Goal: Task Accomplishment & Management: Manage account settings

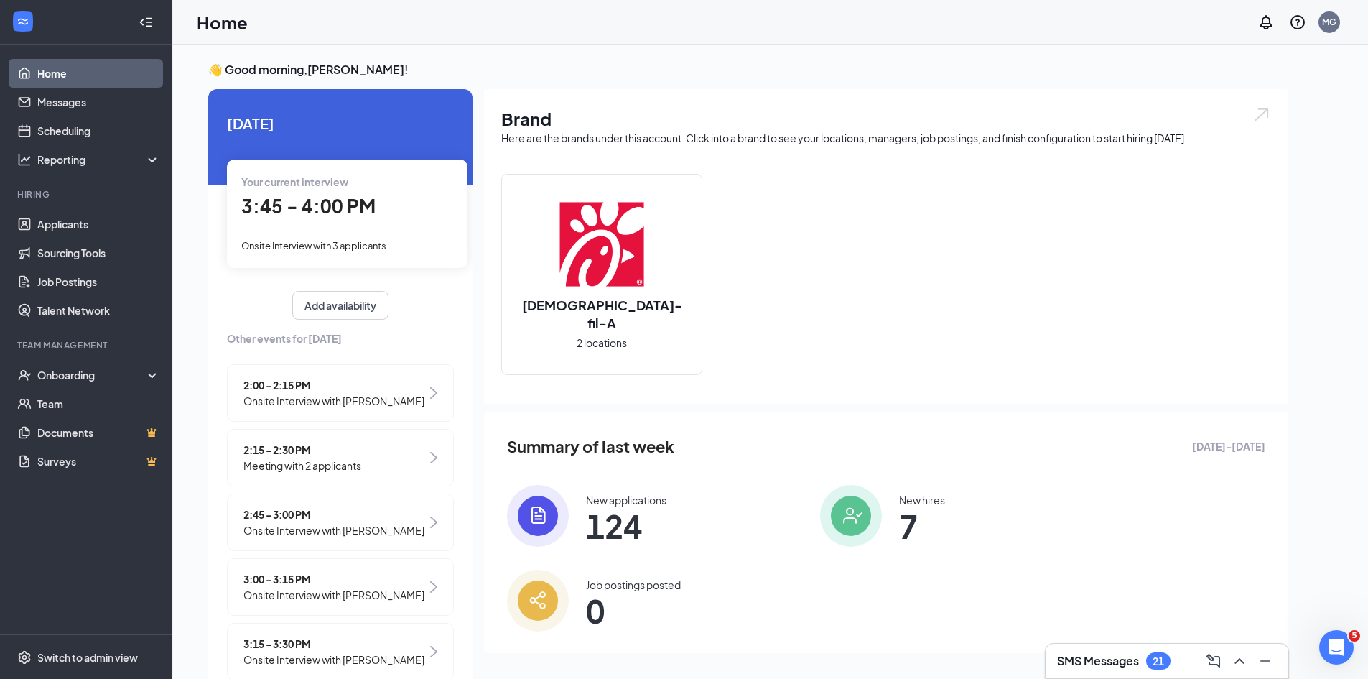
click at [393, 393] on span "Onsite Interview with [PERSON_NAME]" at bounding box center [333, 401] width 181 height 16
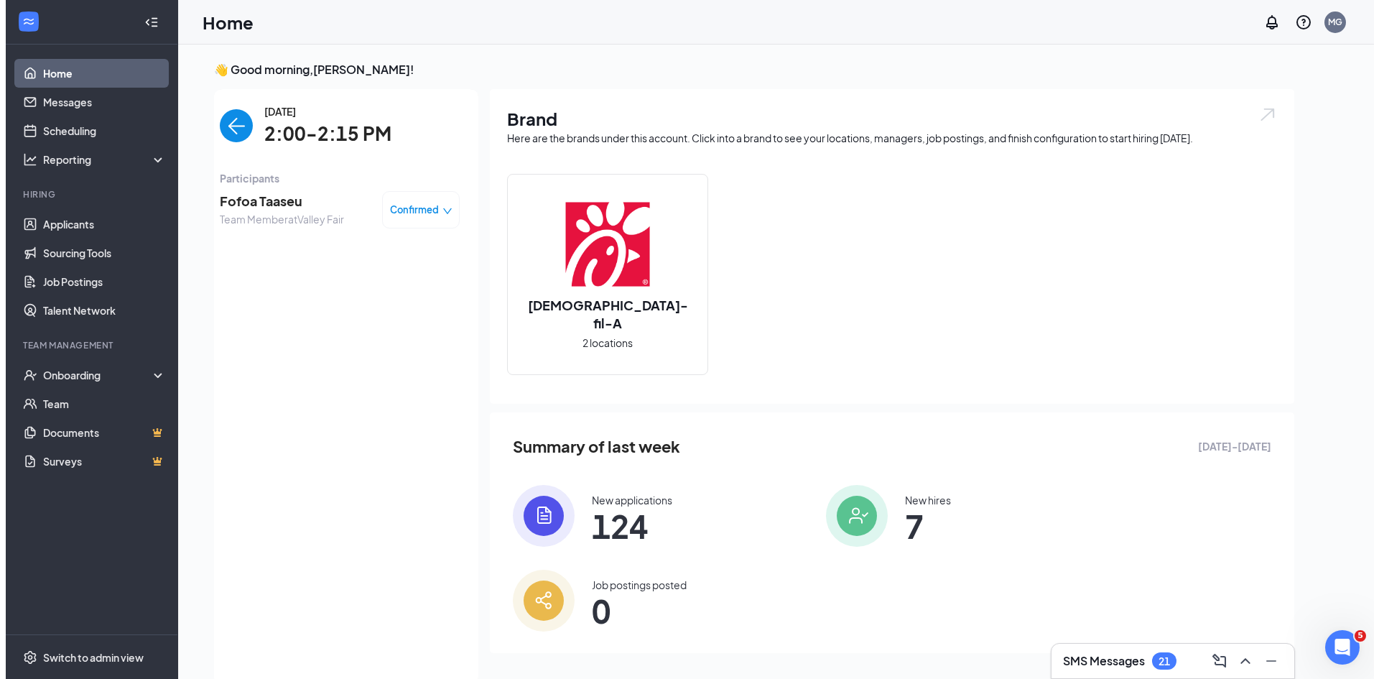
scroll to position [6, 0]
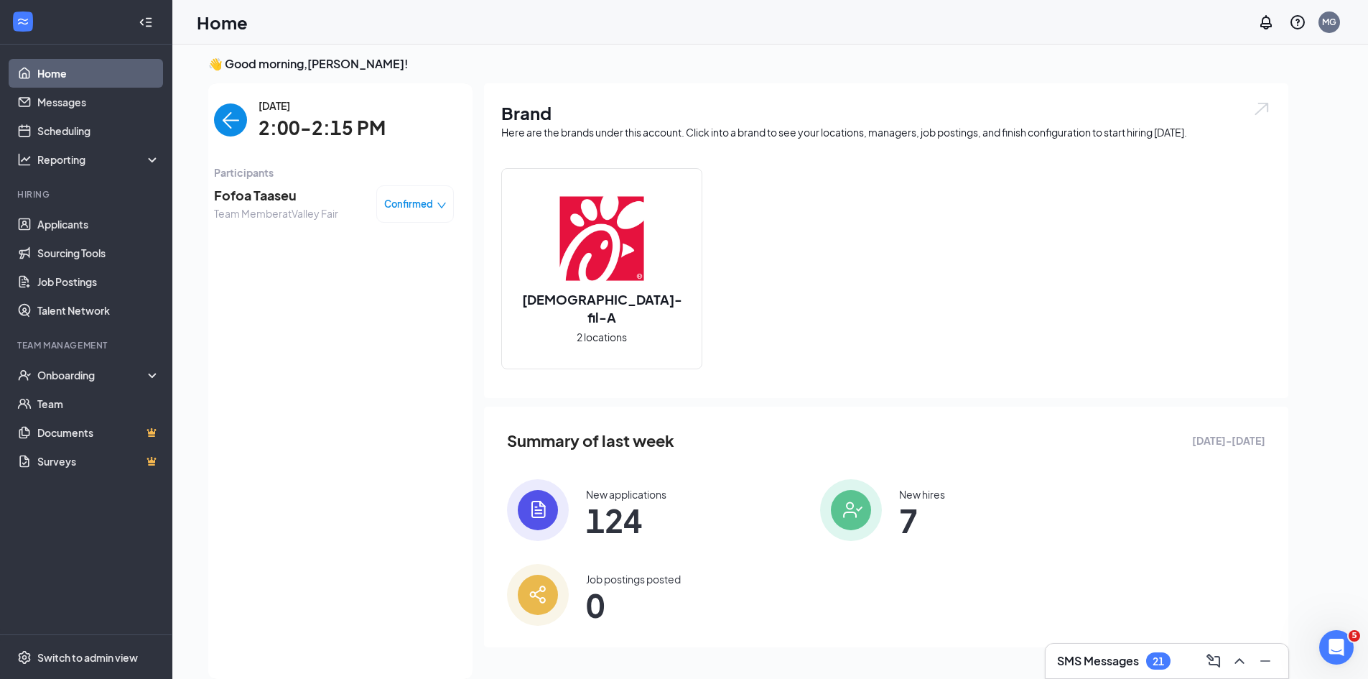
click at [228, 121] on img "back-button" at bounding box center [230, 119] width 33 height 33
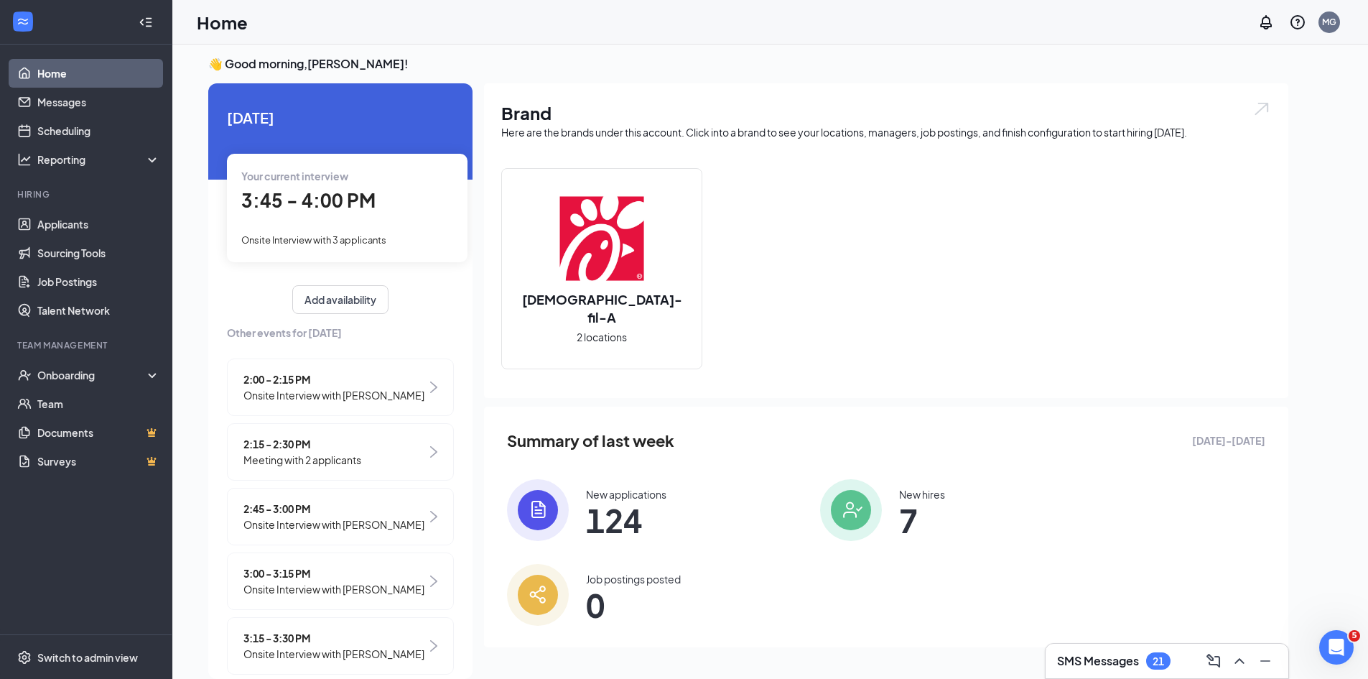
click at [391, 458] on div "2:15 - 2:30 PM Meeting with 2 applicants" at bounding box center [340, 451] width 227 height 57
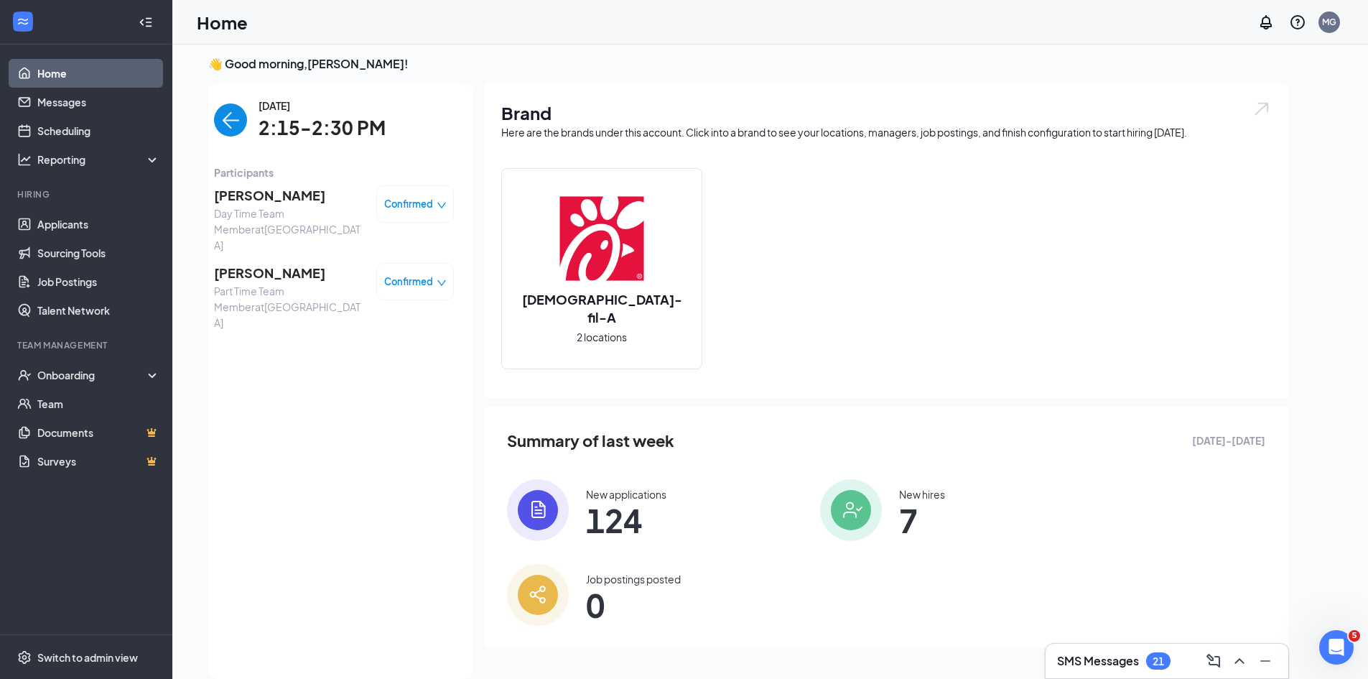
click at [221, 124] on img "back-button" at bounding box center [230, 119] width 33 height 33
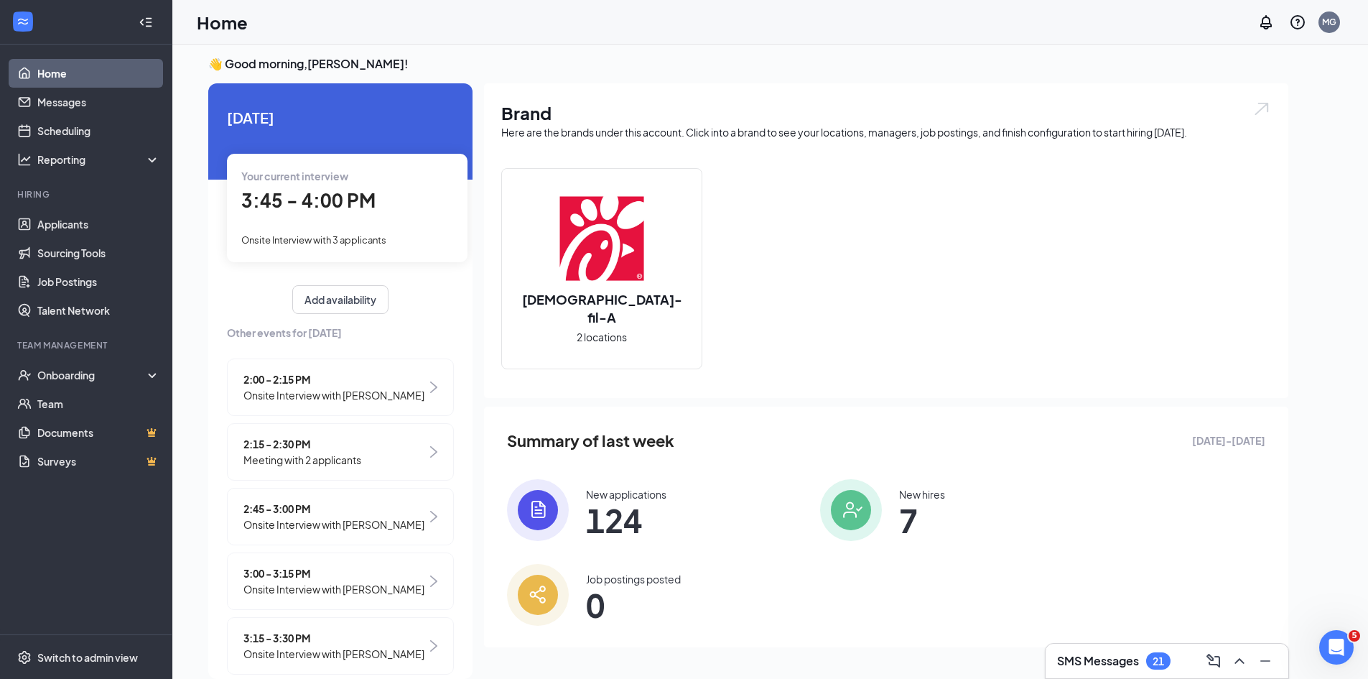
click at [366, 455] on div "2:15 - 2:30 PM Meeting with 2 applicants" at bounding box center [340, 451] width 227 height 57
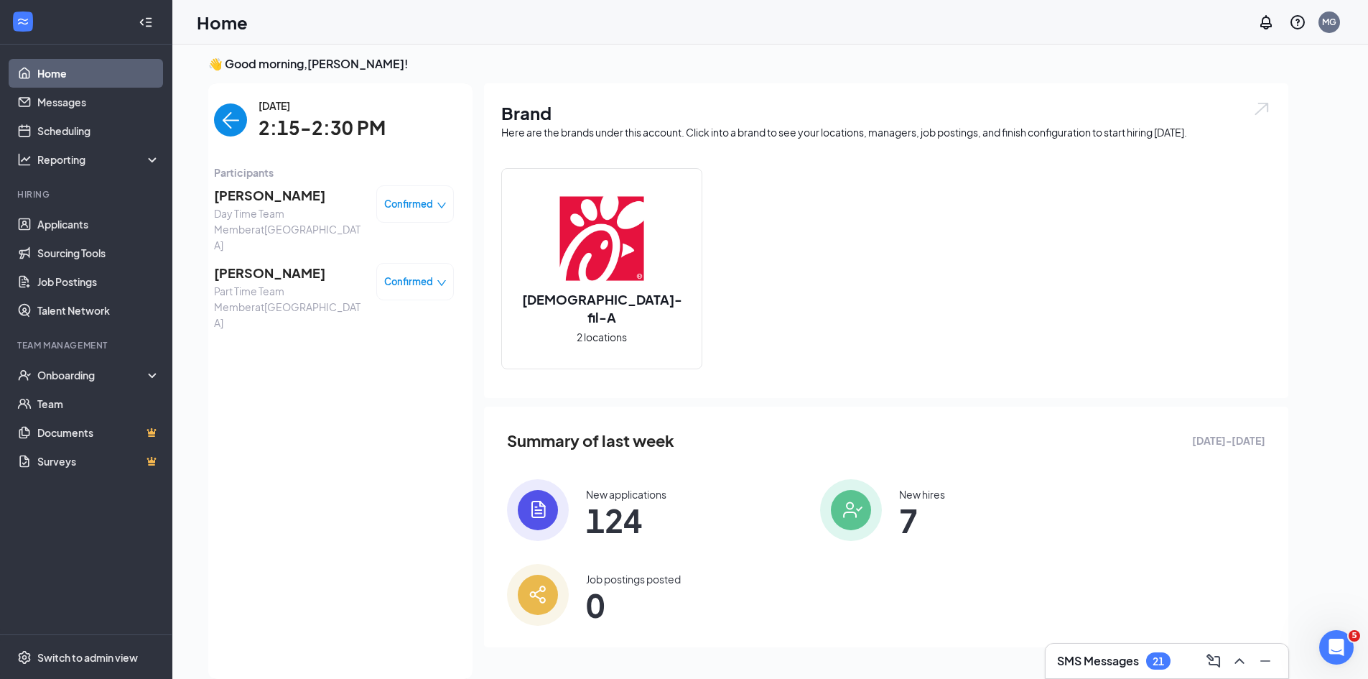
click at [233, 125] on img "back-button" at bounding box center [230, 119] width 33 height 33
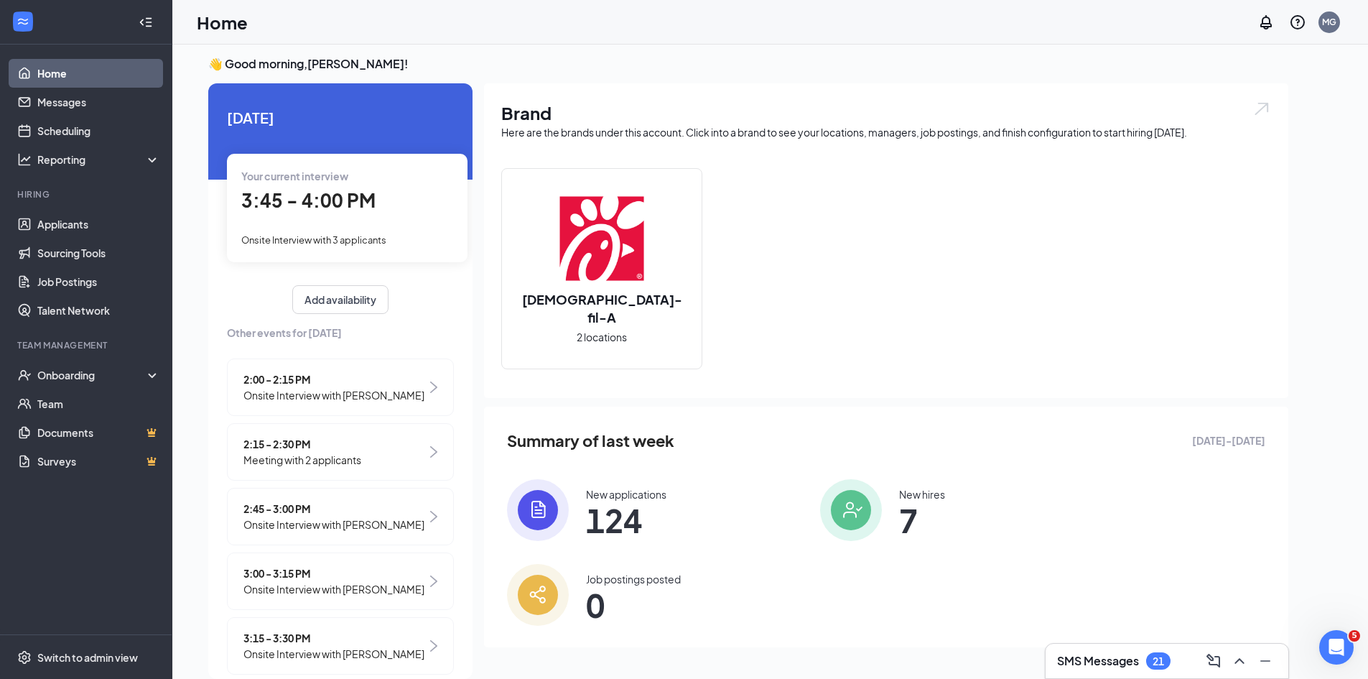
click at [394, 526] on span "Onsite Interview with Yom Mapuor" at bounding box center [333, 524] width 181 height 16
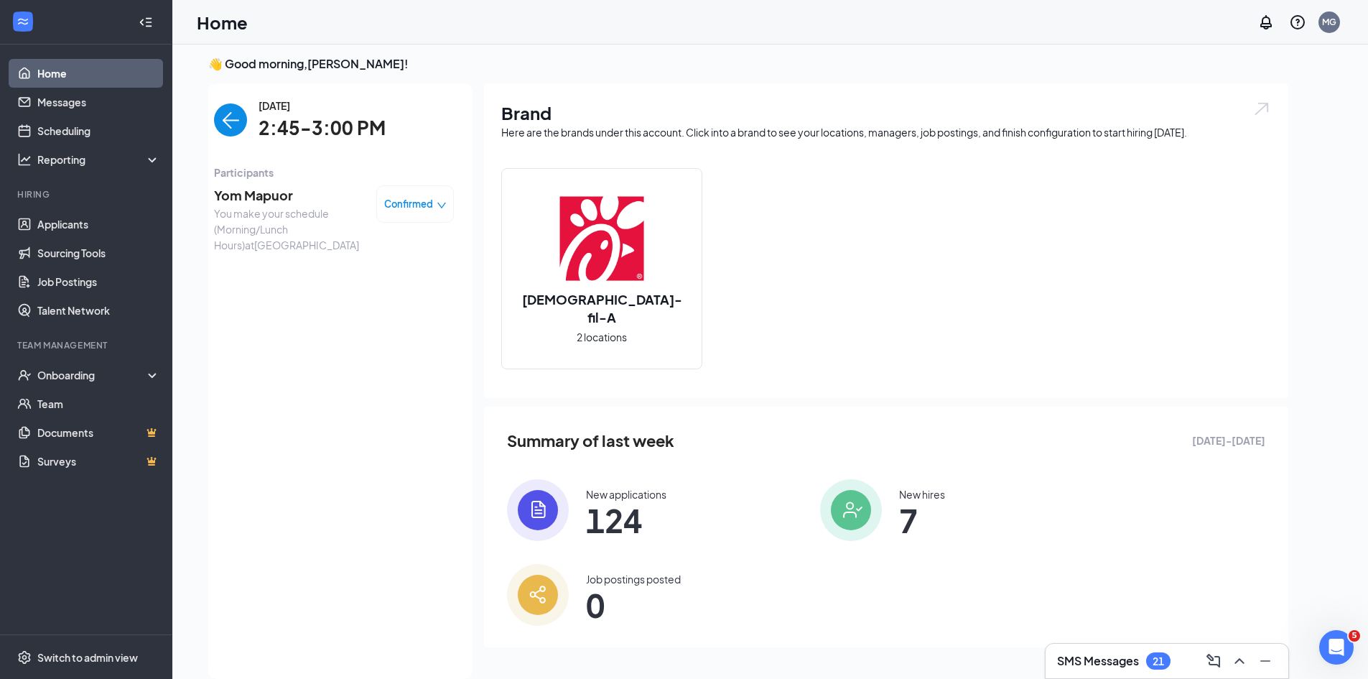
click at [312, 124] on span "2:45-3:00 PM" at bounding box center [321, 127] width 127 height 29
click at [266, 197] on span "Yom Mapuor" at bounding box center [289, 195] width 151 height 20
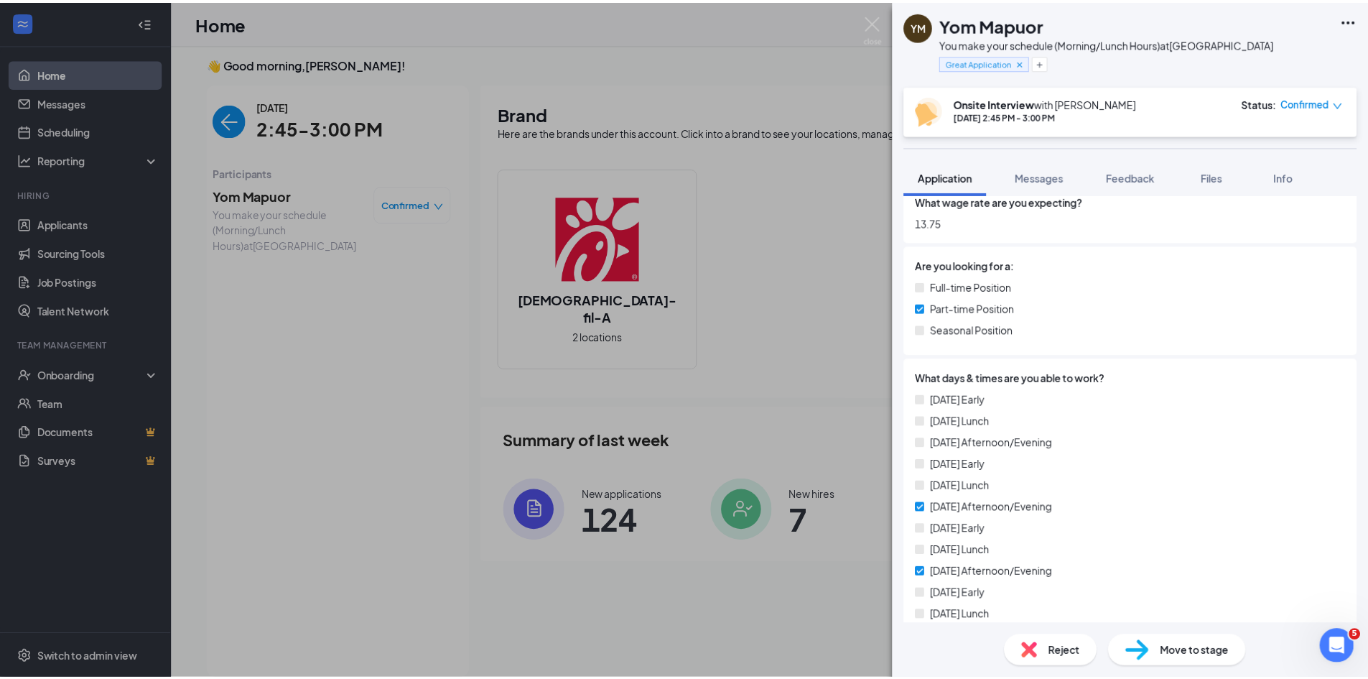
scroll to position [348, 0]
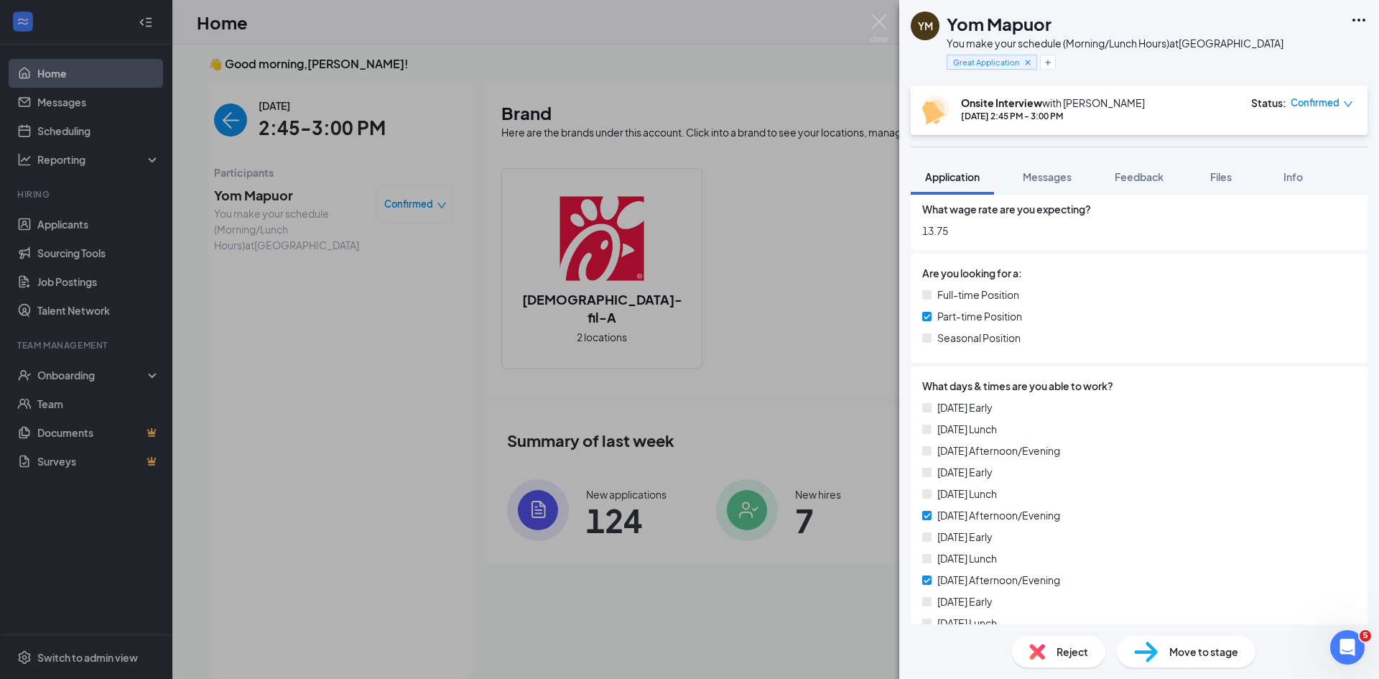
click at [1188, 652] on span "Move to stage" at bounding box center [1203, 651] width 69 height 16
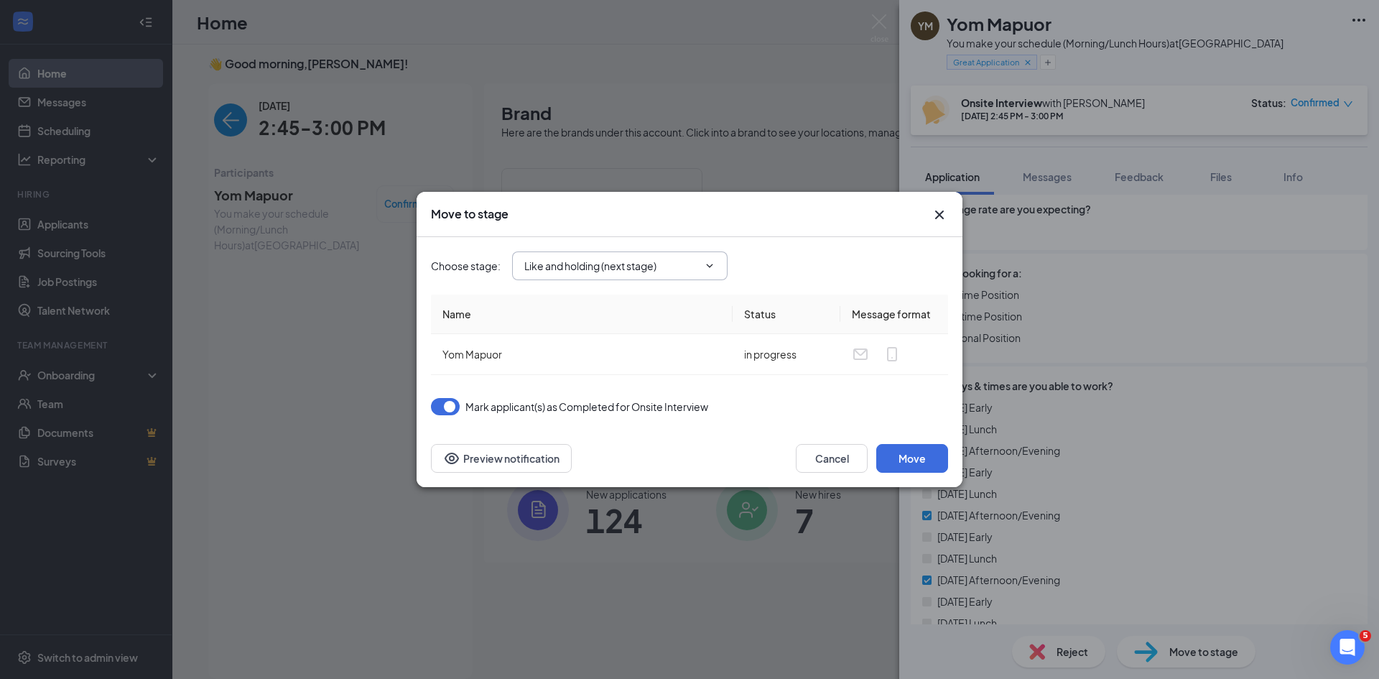
click at [588, 254] on span "Like and holding (next stage)" at bounding box center [619, 265] width 215 height 29
click at [652, 258] on input "Like and holding (next stage)" at bounding box center [611, 266] width 174 height 16
click at [595, 391] on div "Hiring Complete" at bounding box center [575, 392] width 78 height 16
type input "Hiring Complete"
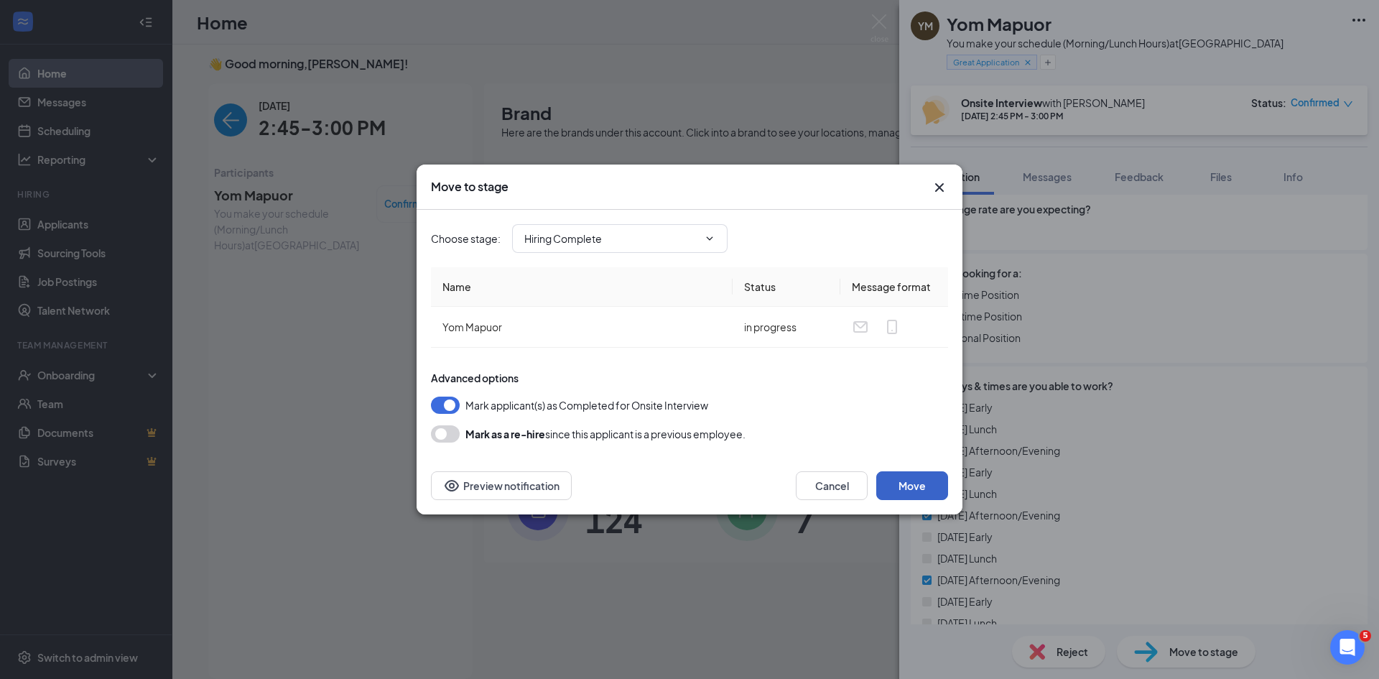
click at [914, 482] on button "Move" at bounding box center [912, 485] width 72 height 29
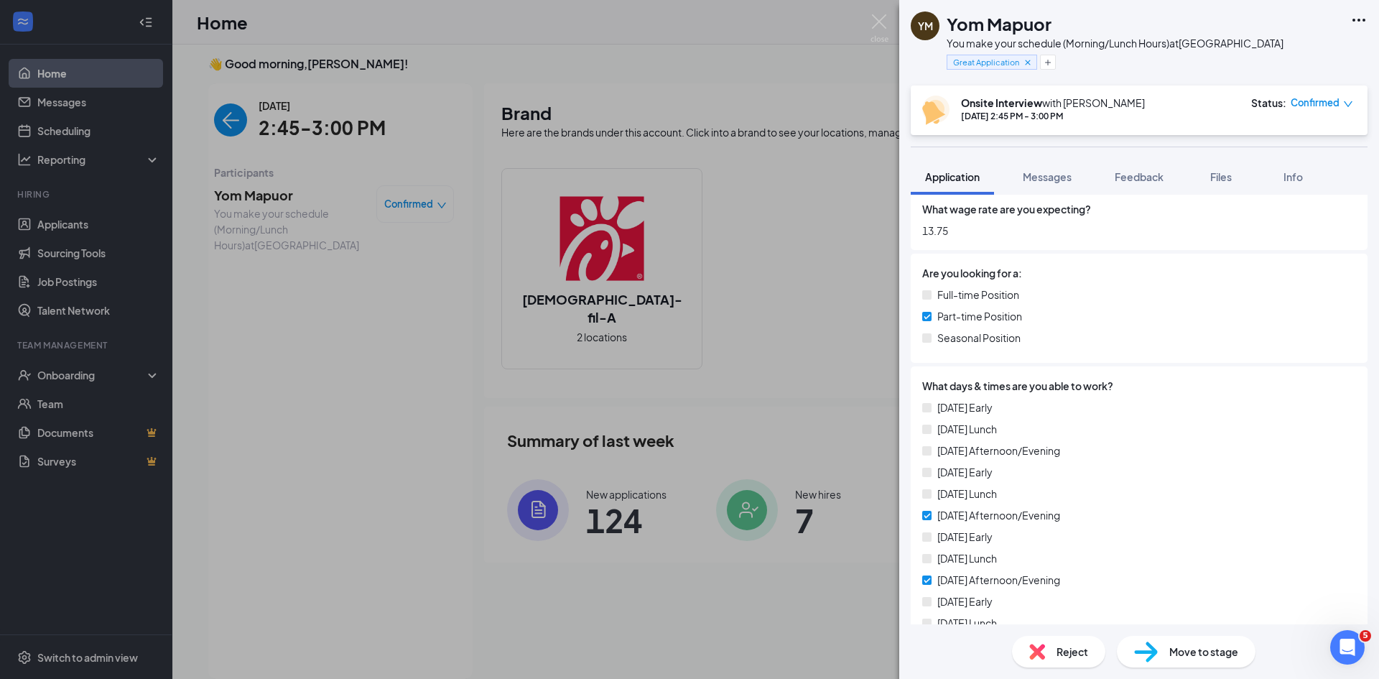
click at [73, 390] on div "YM Yom Mapuor You make your schedule (Morning/Lunch Hours) at Taylorsville Grea…" at bounding box center [689, 339] width 1379 height 679
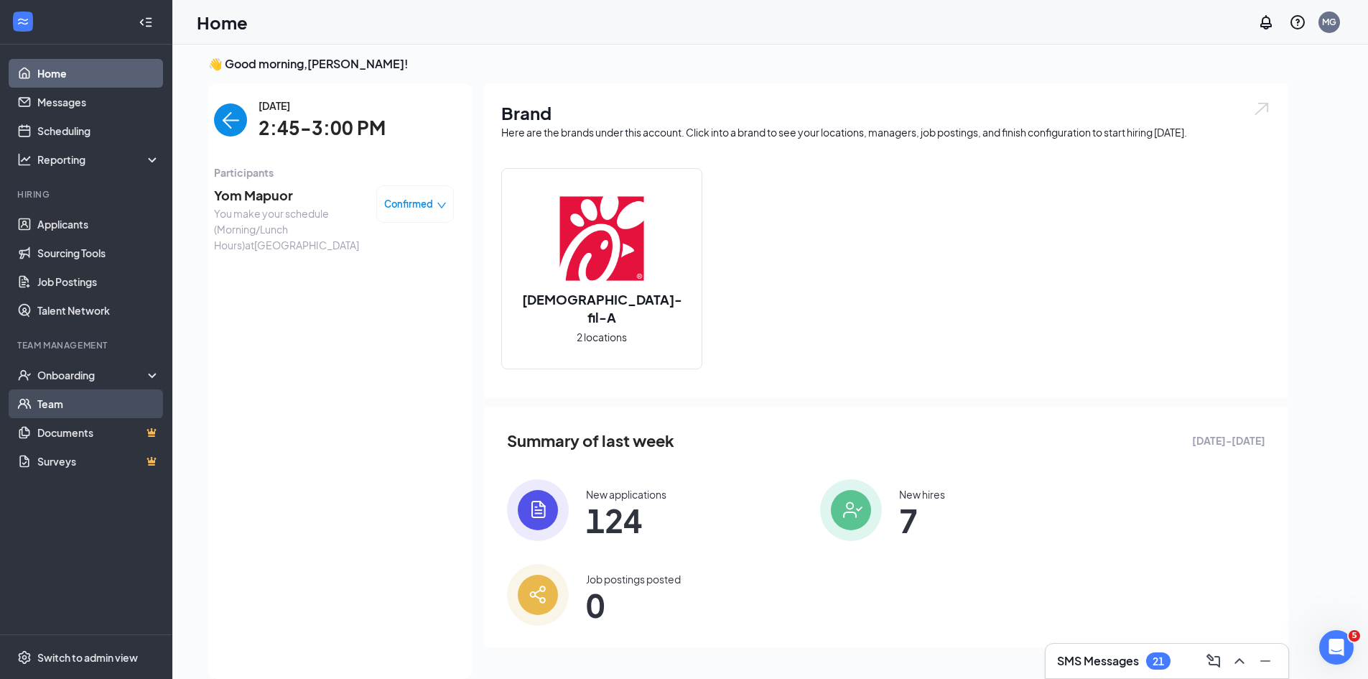
click at [58, 396] on link "Team" at bounding box center [98, 403] width 123 height 29
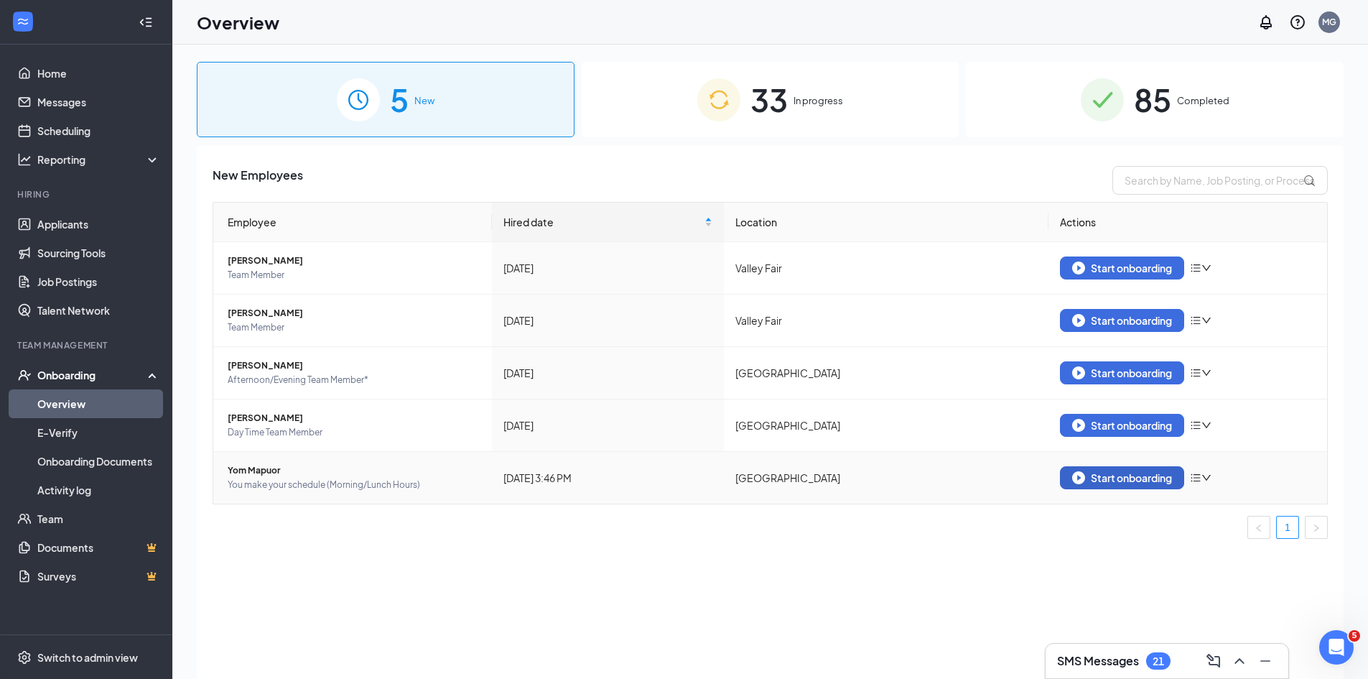
click at [1133, 476] on div "Start onboarding" at bounding box center [1122, 477] width 100 height 13
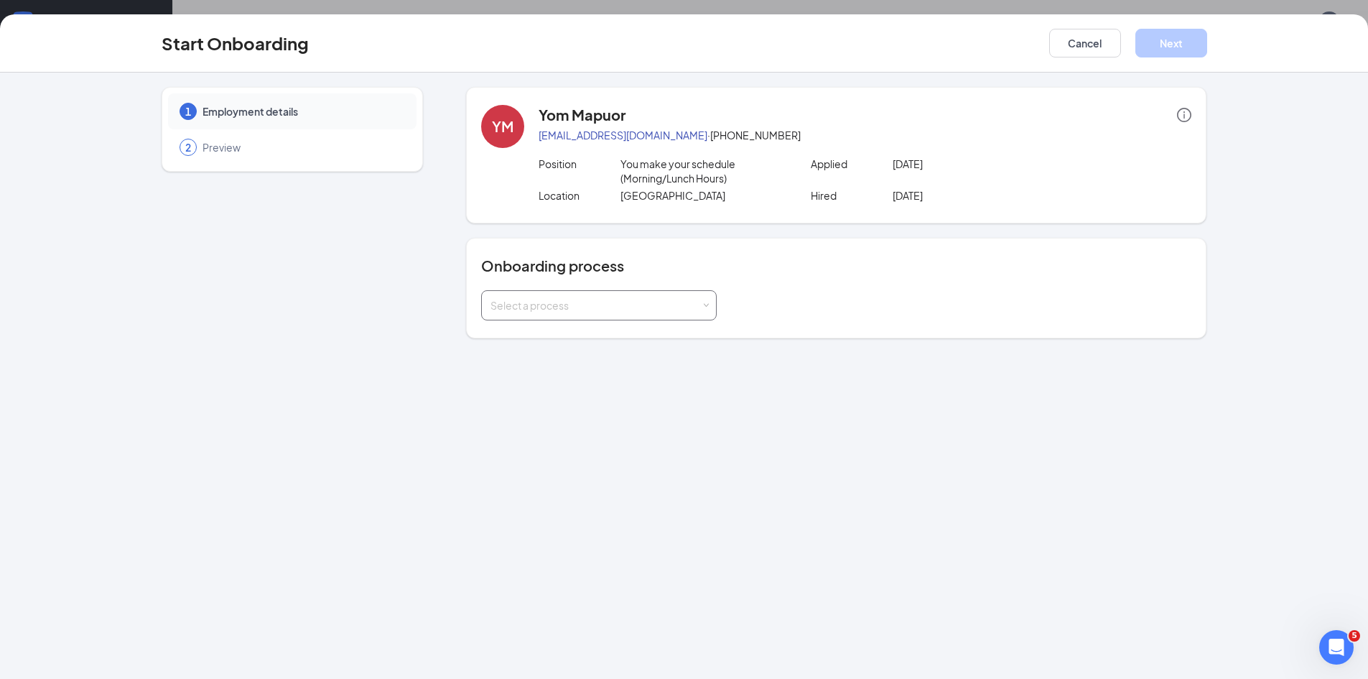
click at [643, 304] on div "Select a process" at bounding box center [595, 305] width 210 height 14
click at [581, 340] on span "HR Payroll Integration" at bounding box center [537, 335] width 101 height 13
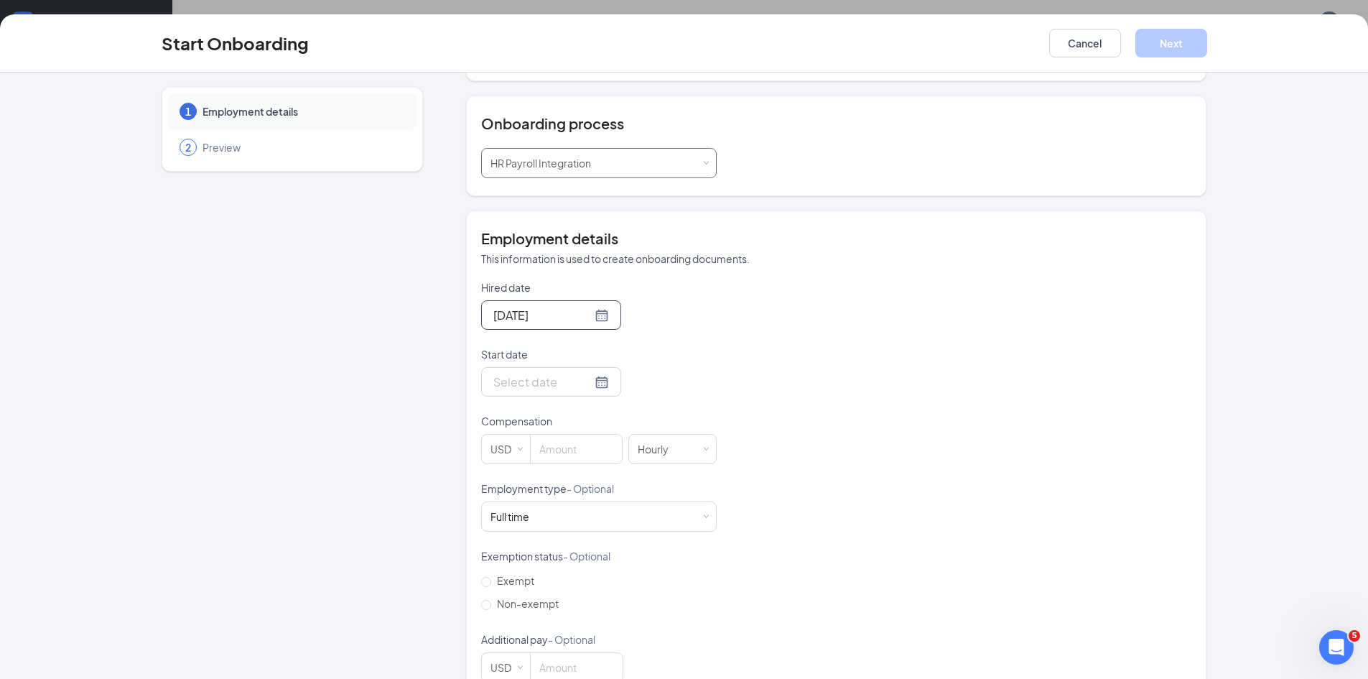
scroll to position [144, 0]
click at [566, 453] on input at bounding box center [576, 447] width 91 height 29
type input "10"
click at [755, 389] on div "Hired date [DATE] Start date Compensation USD 10 [DEMOGRAPHIC_DATA] Employment …" at bounding box center [836, 480] width 710 height 402
click at [592, 372] on div at bounding box center [551, 379] width 140 height 29
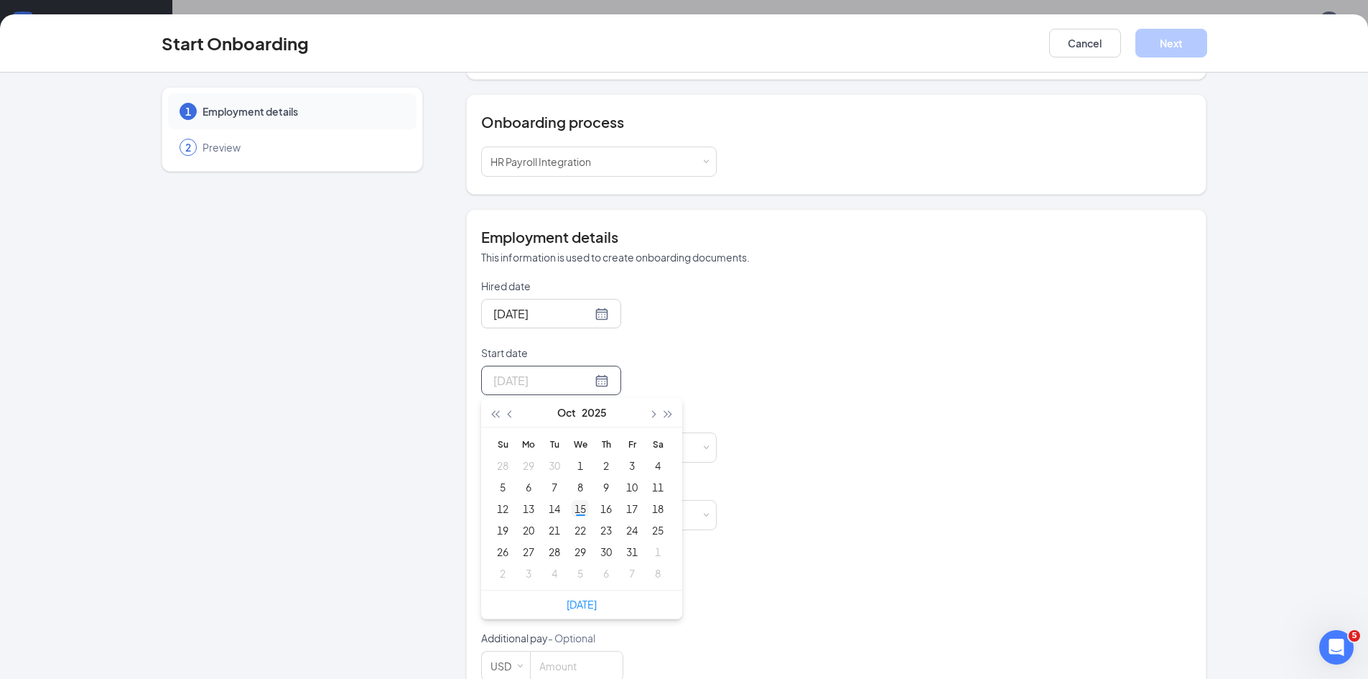
type input "[DATE]"
click at [577, 510] on div "15" at bounding box center [580, 508] width 17 height 17
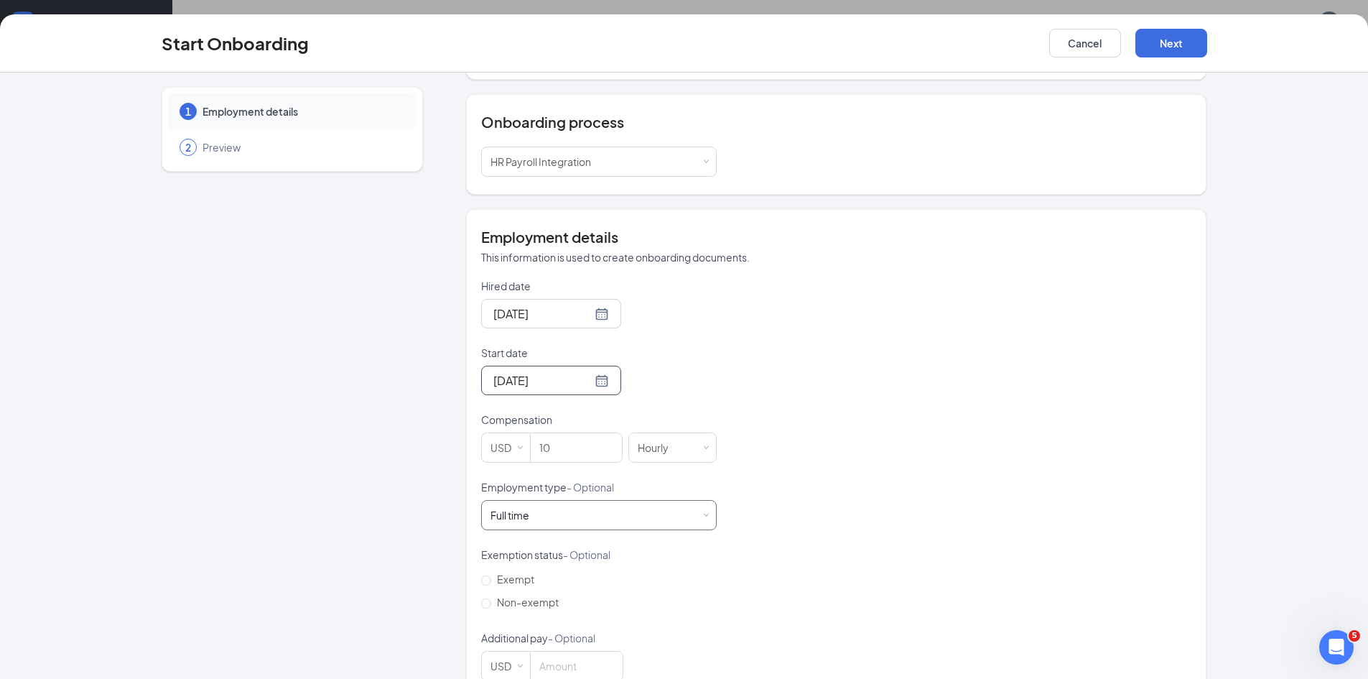
click at [591, 510] on div "Full time Works 30+ hours per week and is reasonably expected to work" at bounding box center [598, 514] width 217 height 29
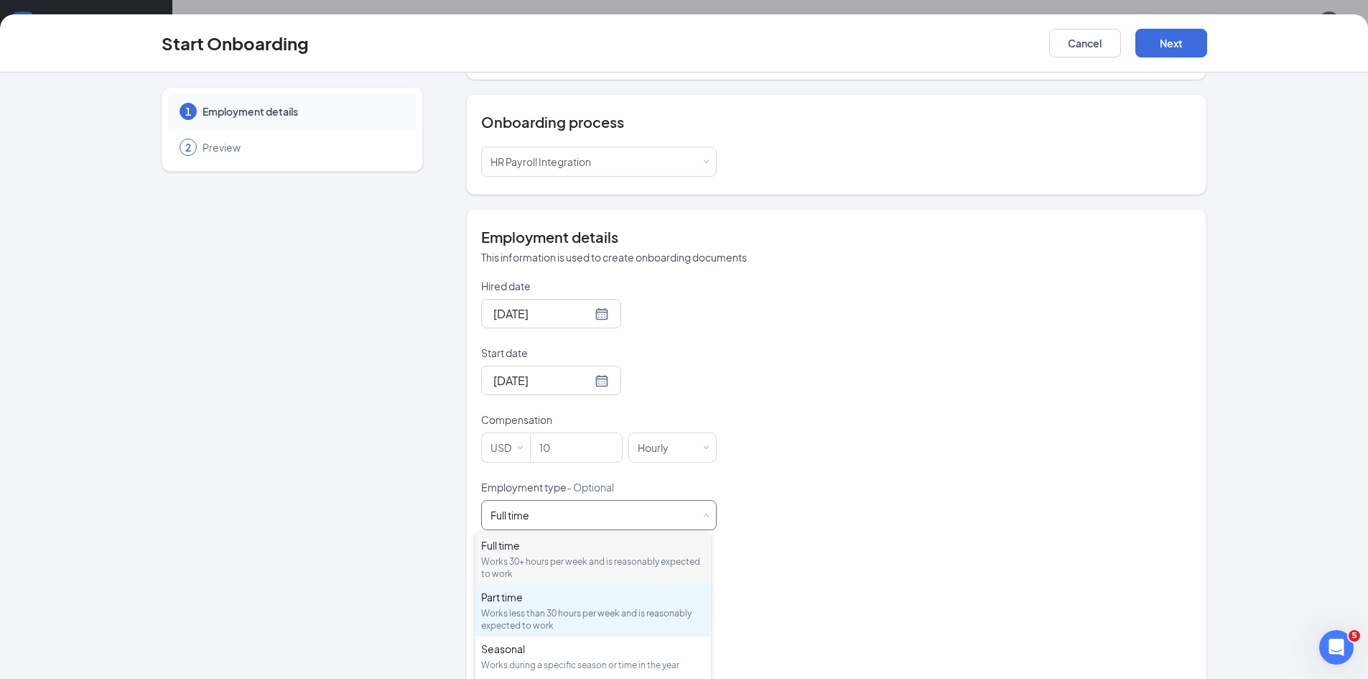
click at [490, 602] on div "Part time" at bounding box center [593, 597] width 224 height 14
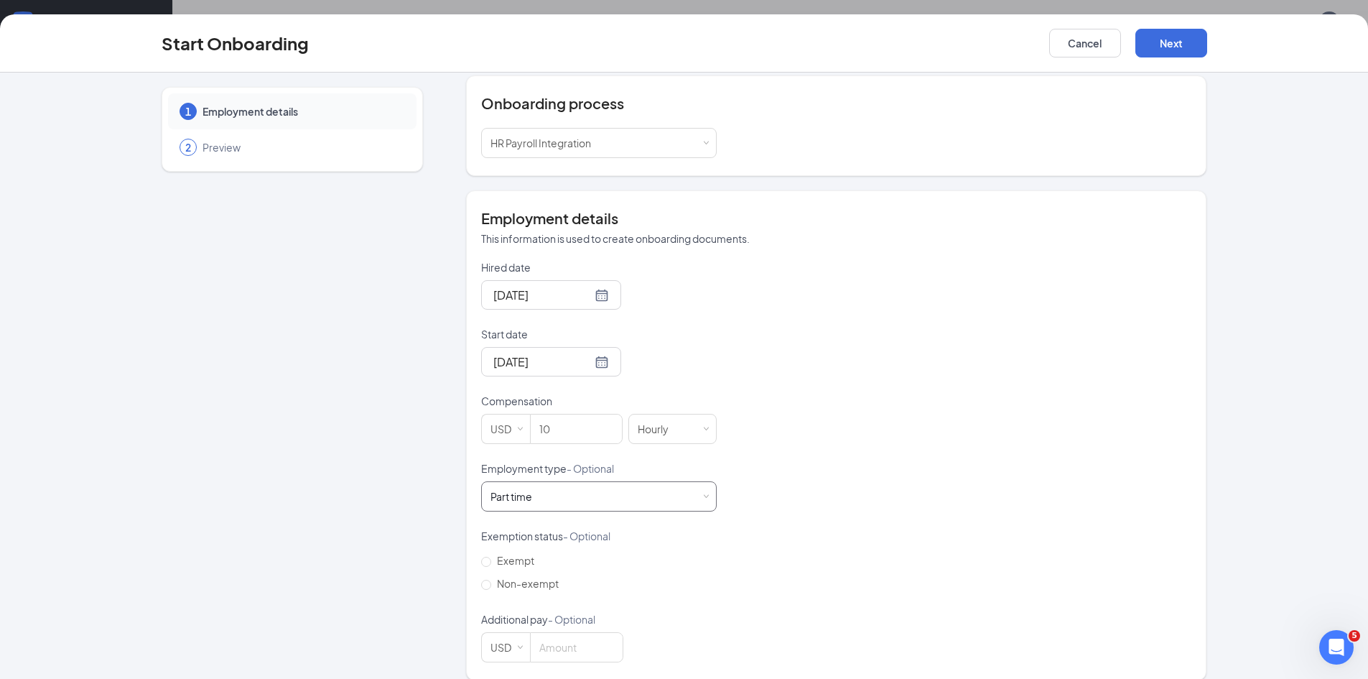
scroll to position [178, 0]
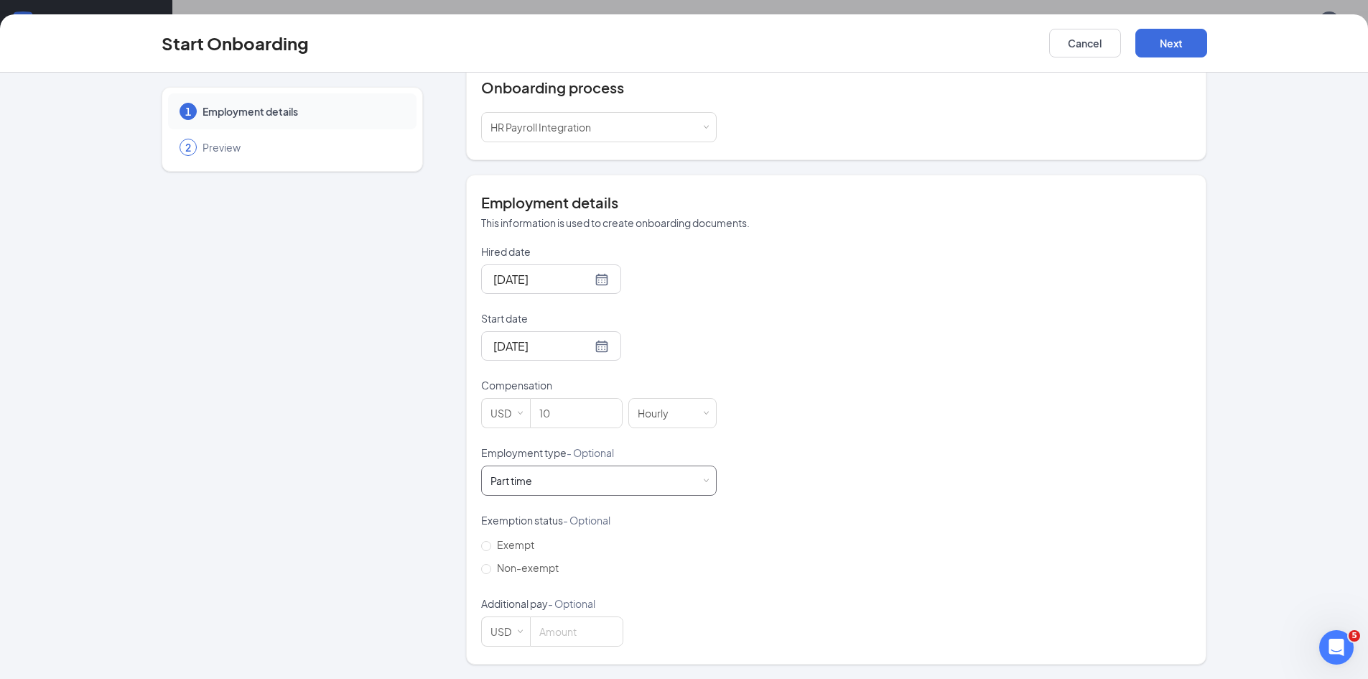
click at [545, 475] on div "Part time Works less than 30 hours per week and is reasonably expected to work" at bounding box center [598, 480] width 217 height 29
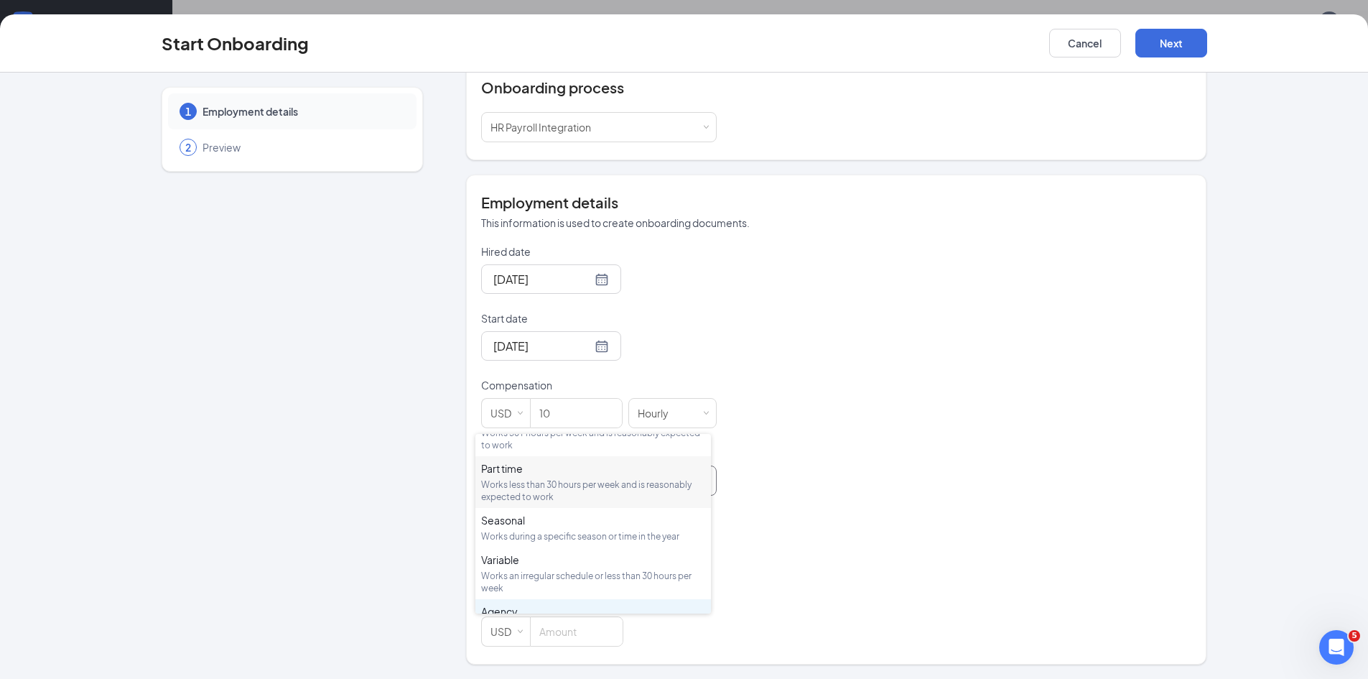
scroll to position [0, 0]
click at [564, 503] on div "Part time" at bounding box center [593, 497] width 224 height 14
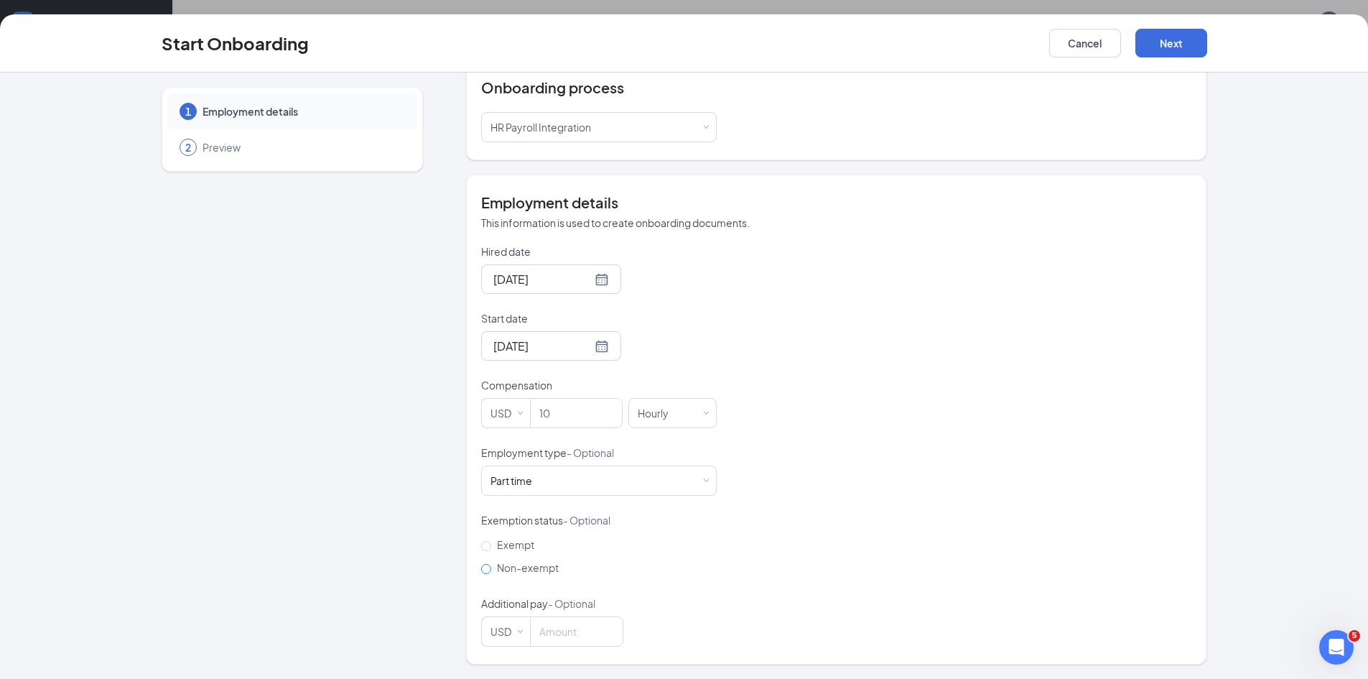
click at [512, 569] on span "Non-exempt" at bounding box center [527, 567] width 73 height 13
click at [491, 569] on input "Non-exempt" at bounding box center [486, 569] width 10 height 10
radio input "true"
click at [395, 487] on div "1 Employment details 2 Preview" at bounding box center [292, 286] width 261 height 755
click at [1174, 45] on button "Next" at bounding box center [1171, 43] width 72 height 29
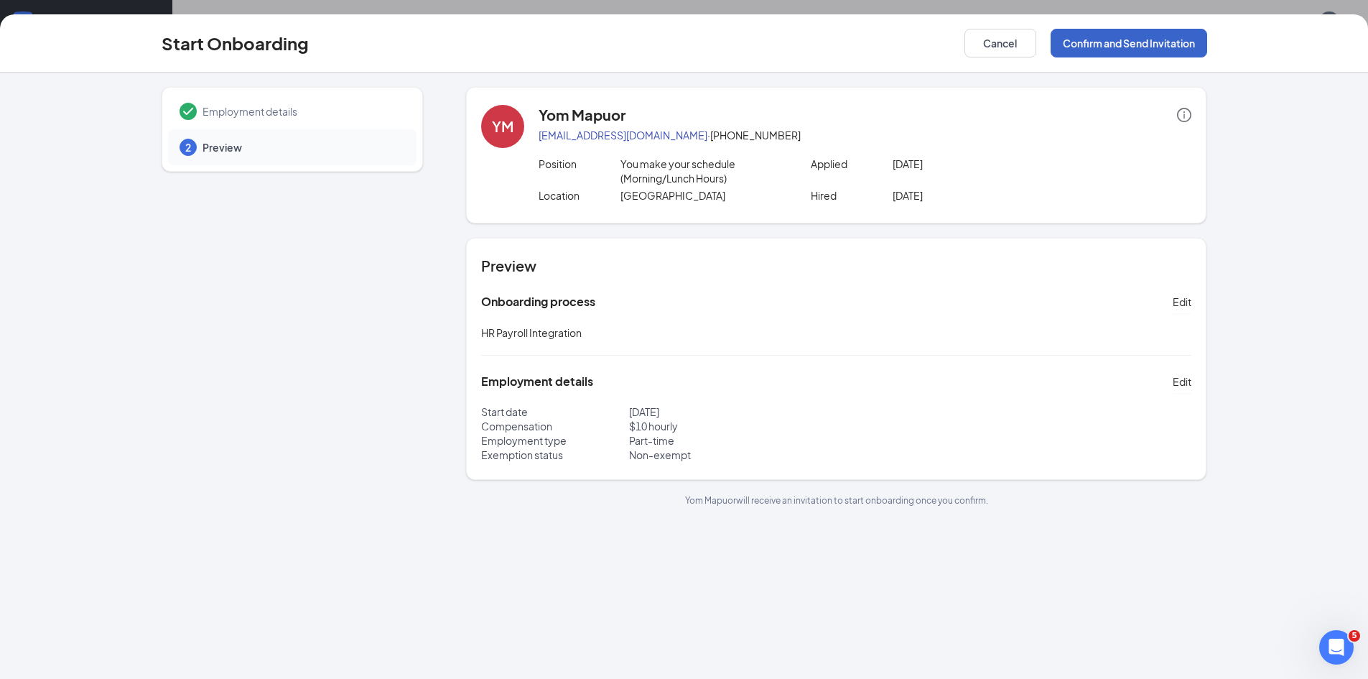
click at [1119, 42] on button "Confirm and Send Invitation" at bounding box center [1128, 43] width 157 height 29
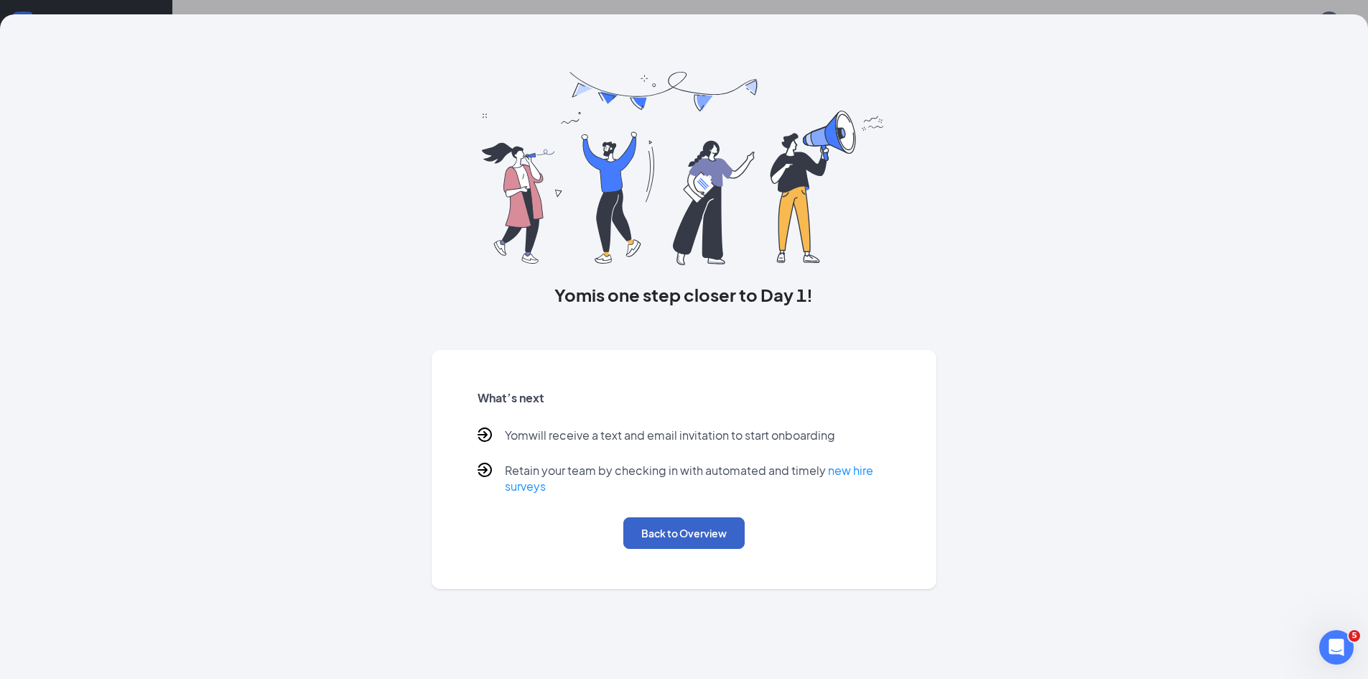
click at [697, 546] on button "Back to Overview" at bounding box center [683, 533] width 121 height 32
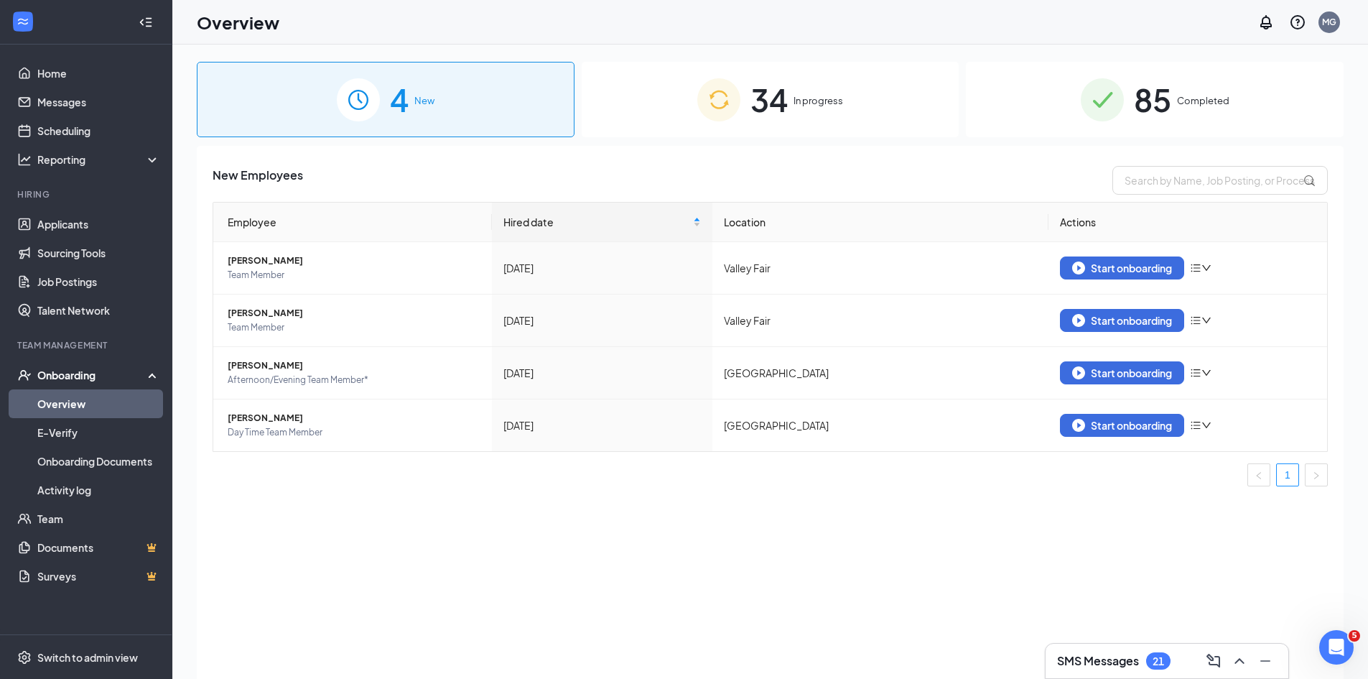
click at [757, 121] on span "34" at bounding box center [768, 100] width 37 height 50
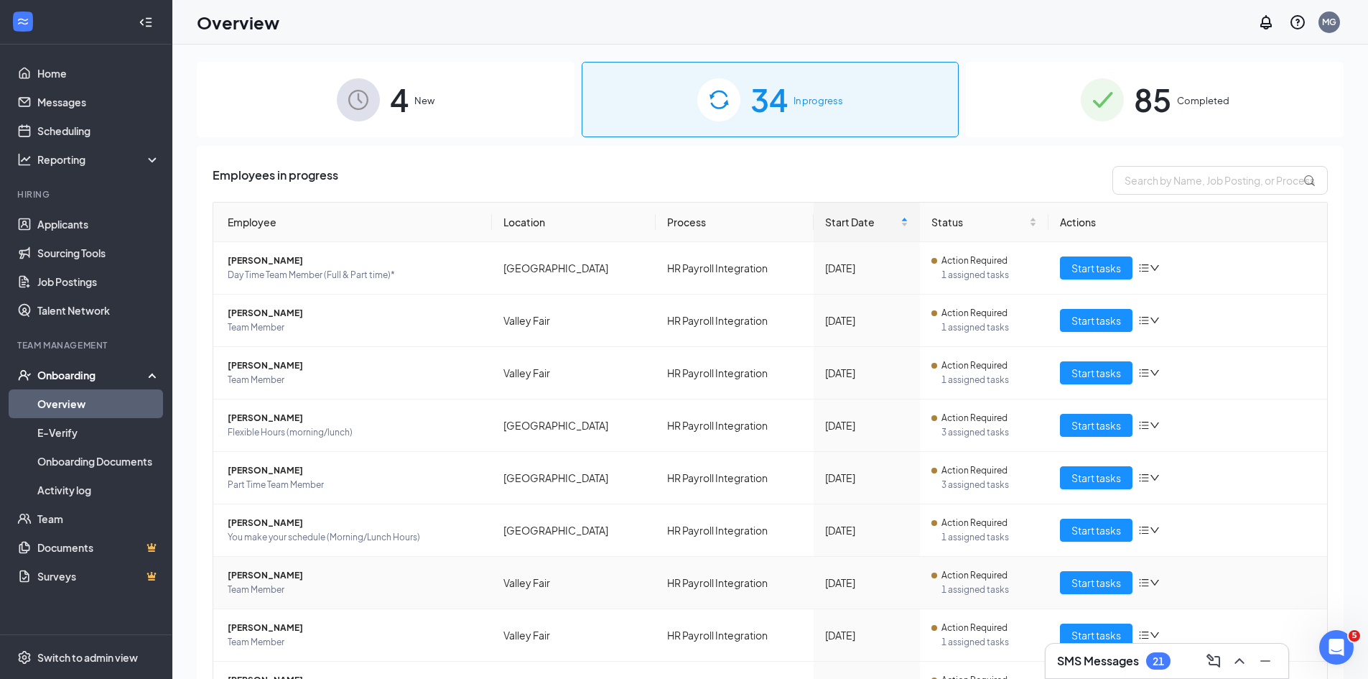
click at [287, 582] on span "[PERSON_NAME]" at bounding box center [354, 575] width 253 height 14
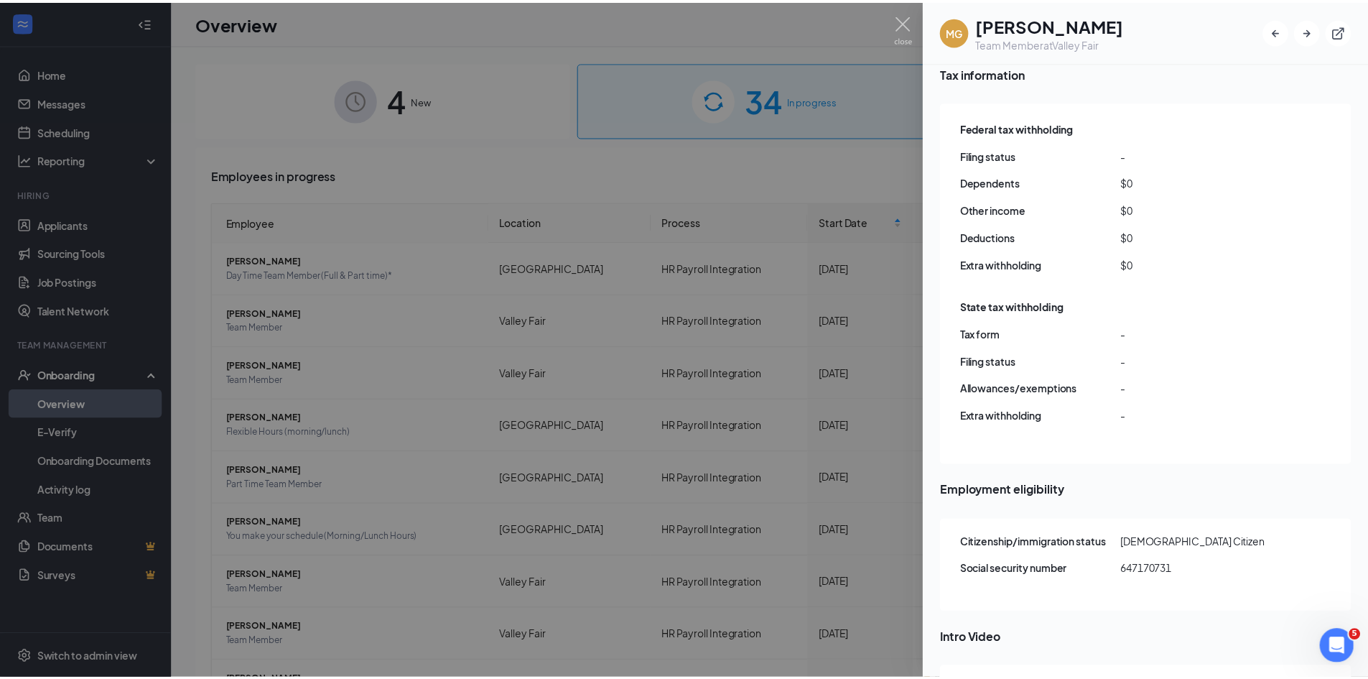
scroll to position [926, 0]
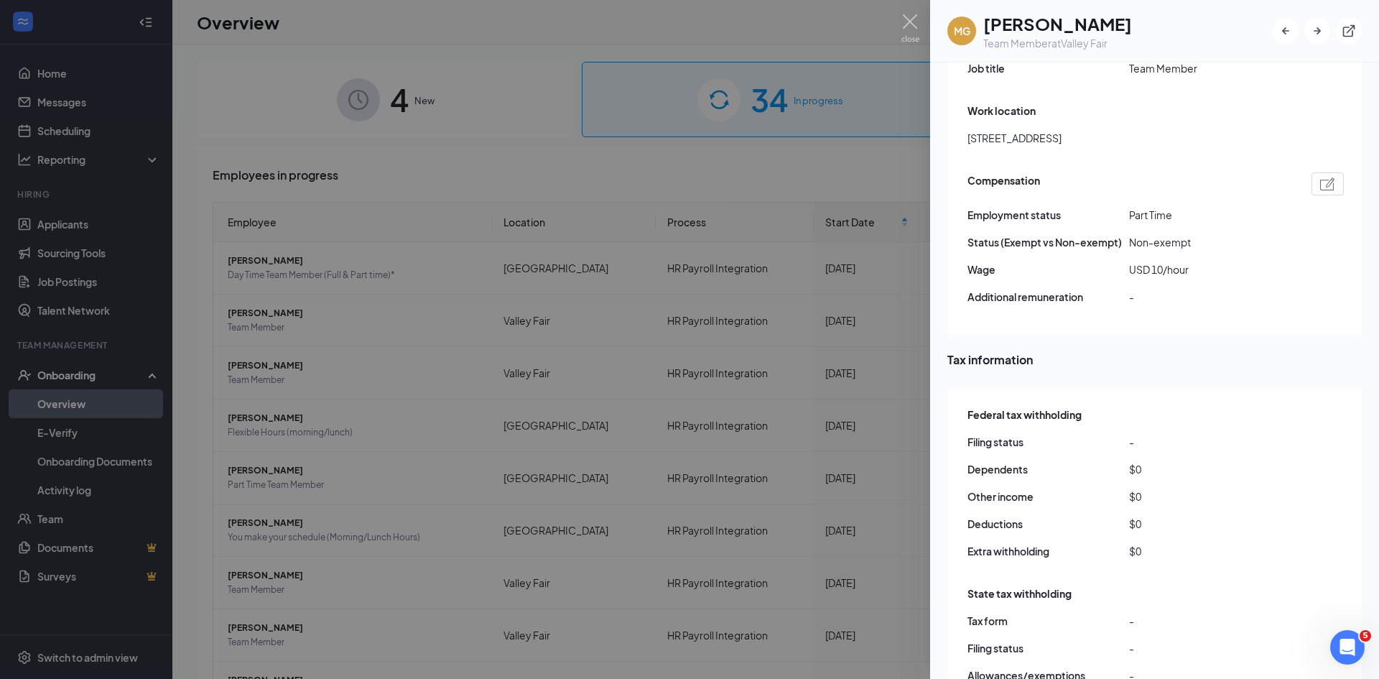
click at [830, 185] on div at bounding box center [689, 339] width 1379 height 679
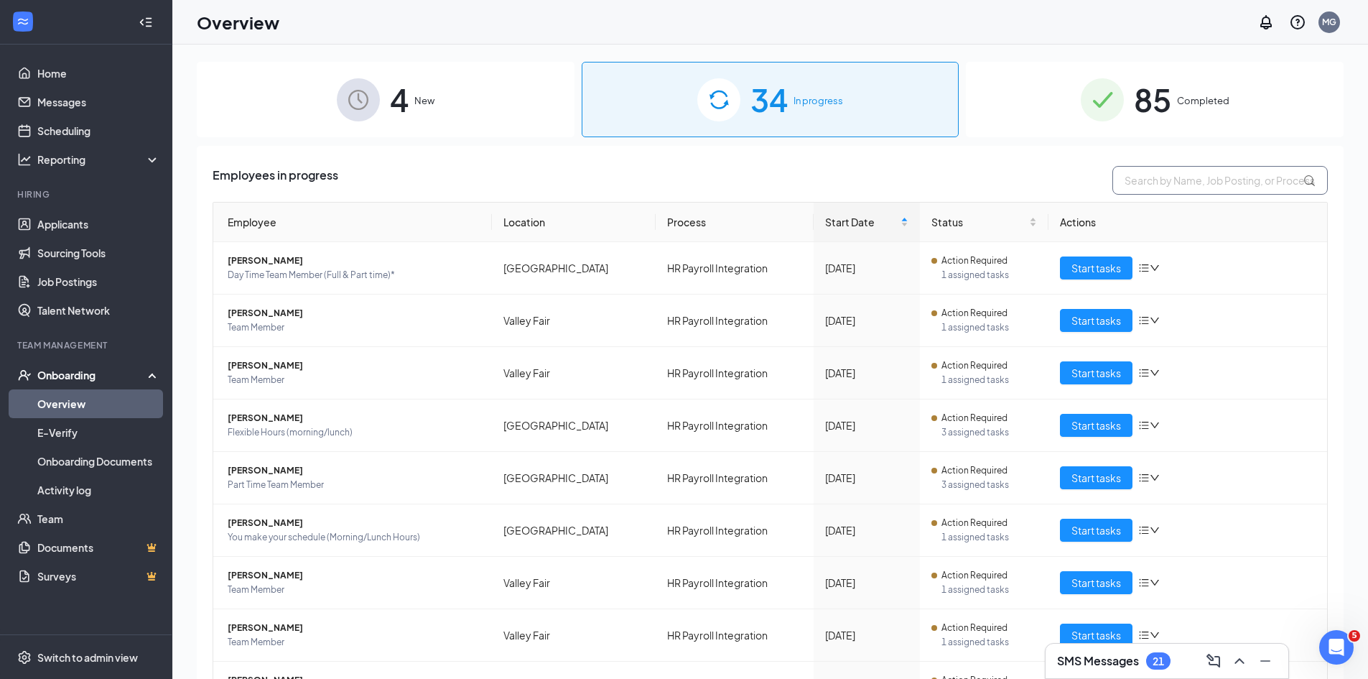
click at [1138, 184] on input "text" at bounding box center [1219, 180] width 215 height 29
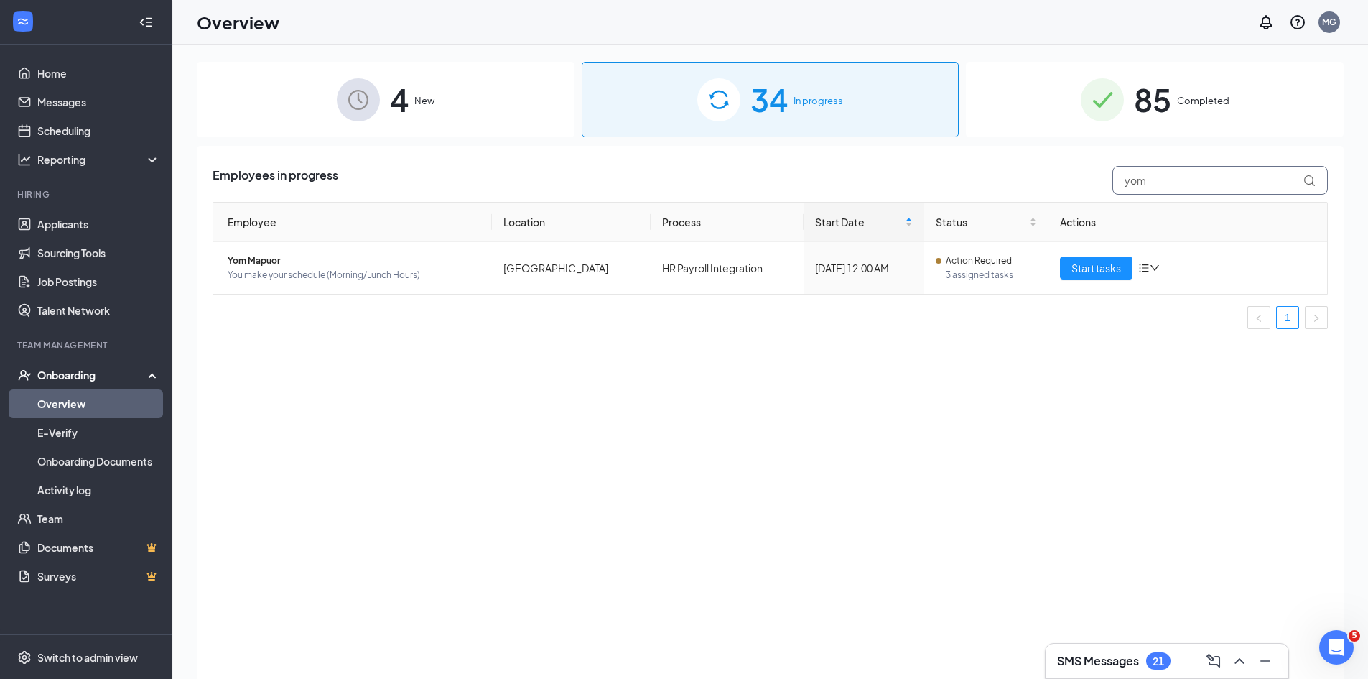
type input "yom"
click at [775, 380] on div "Employees in progress yom Employee Location Process Start Date Status Actions Y…" at bounding box center [770, 430] width 1147 height 569
click at [1114, 667] on h3 "SMS Messages" at bounding box center [1098, 661] width 82 height 16
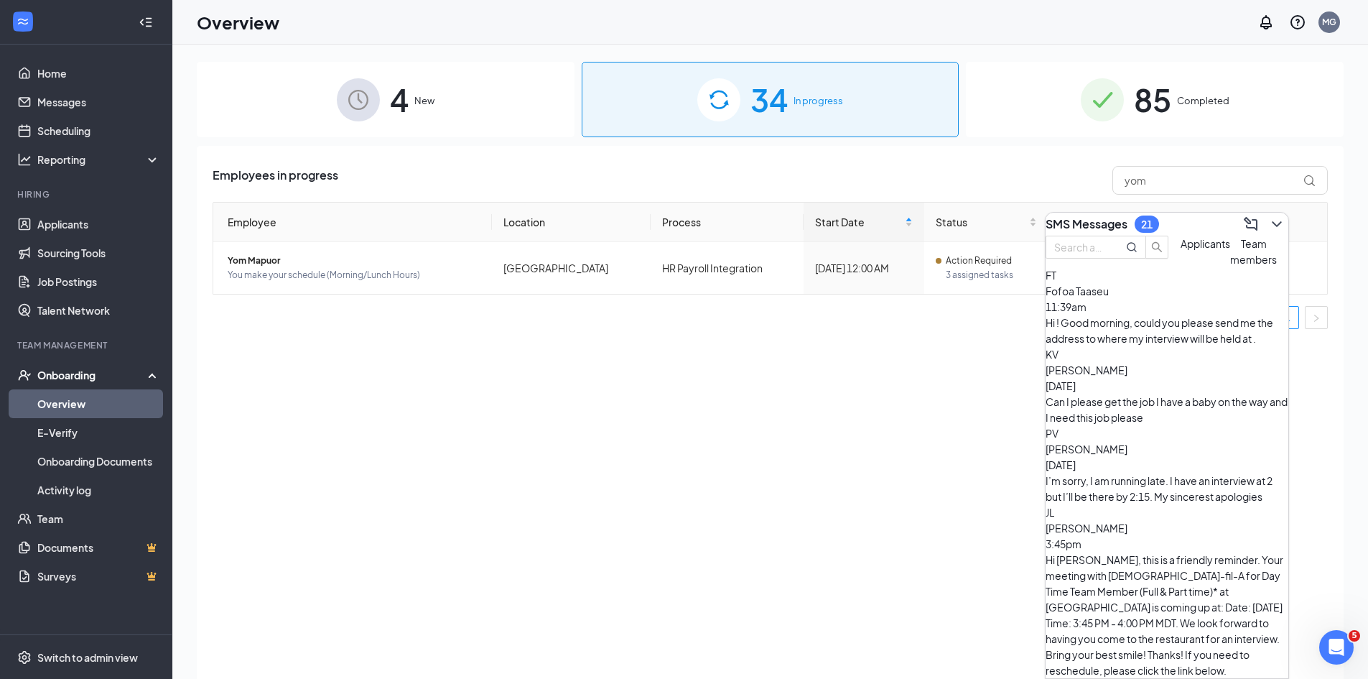
click at [1230, 267] on button "Team members" at bounding box center [1253, 252] width 47 height 32
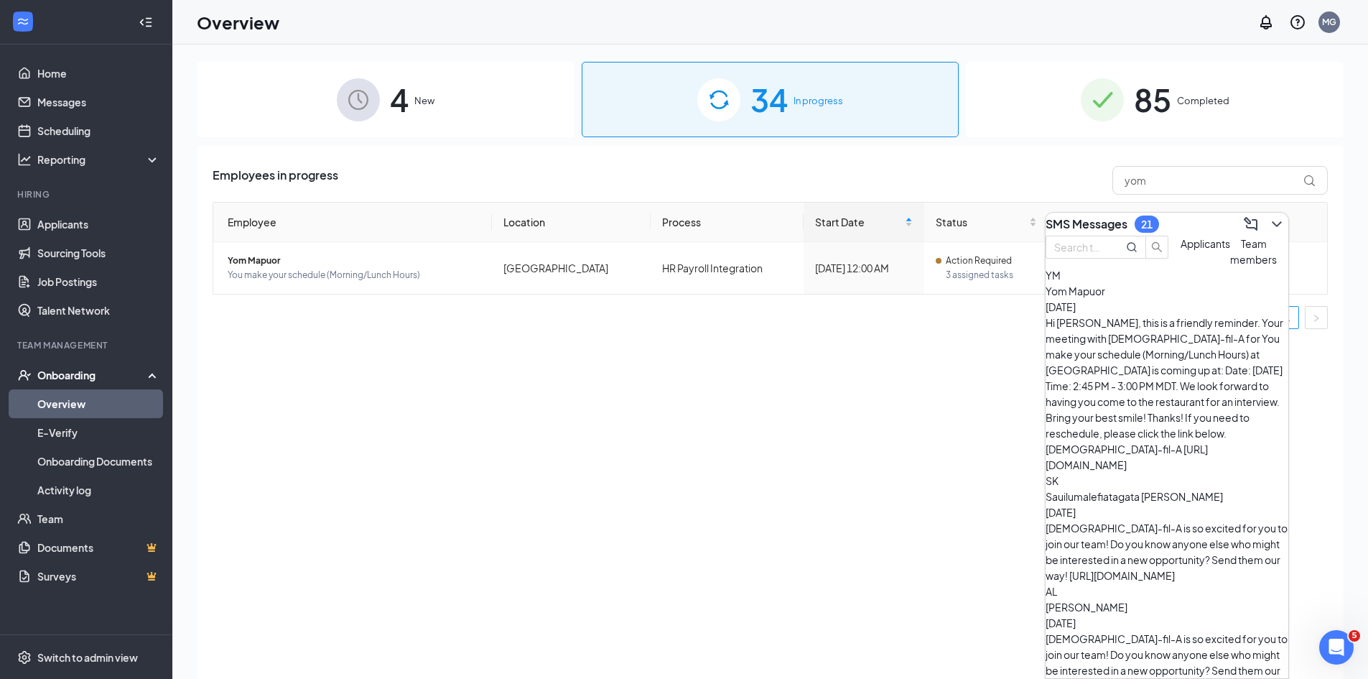
click at [1180, 250] on span "Applicants" at bounding box center [1205, 243] width 50 height 13
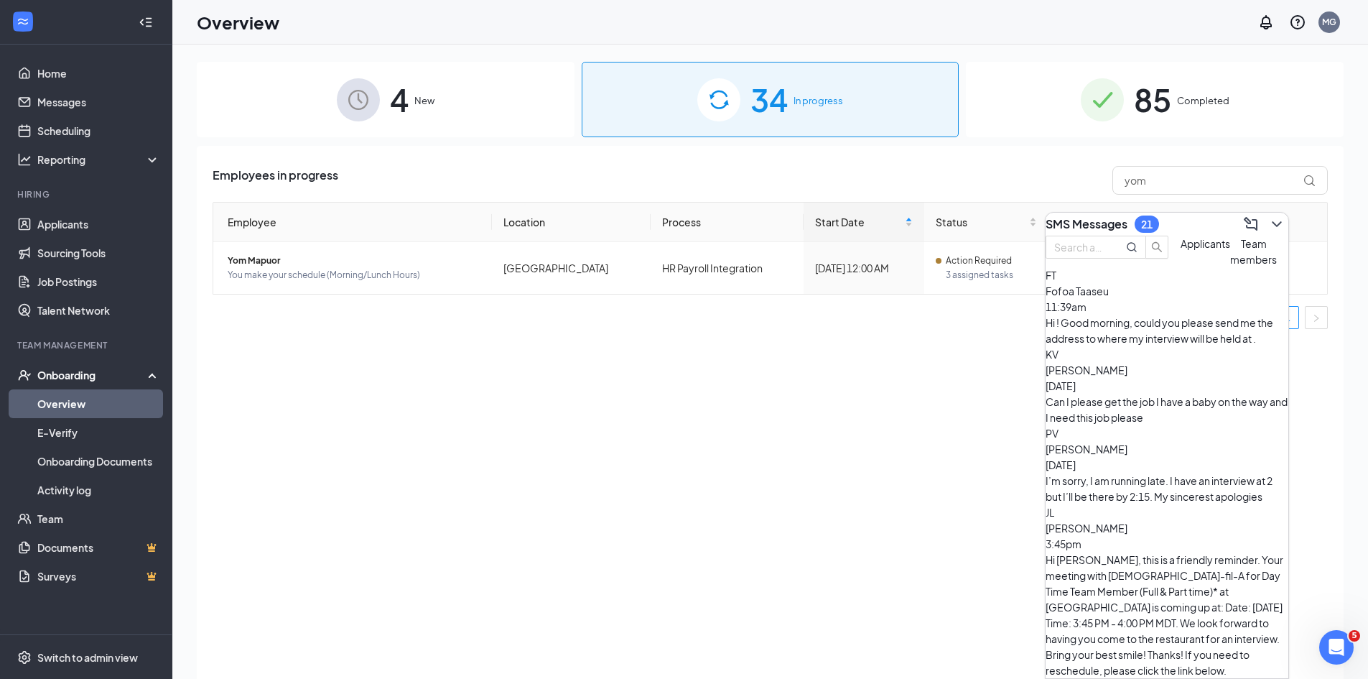
click at [1181, 346] on div "Hi ! Good morning, could you please send me the address to where my interview w…" at bounding box center [1166, 331] width 243 height 32
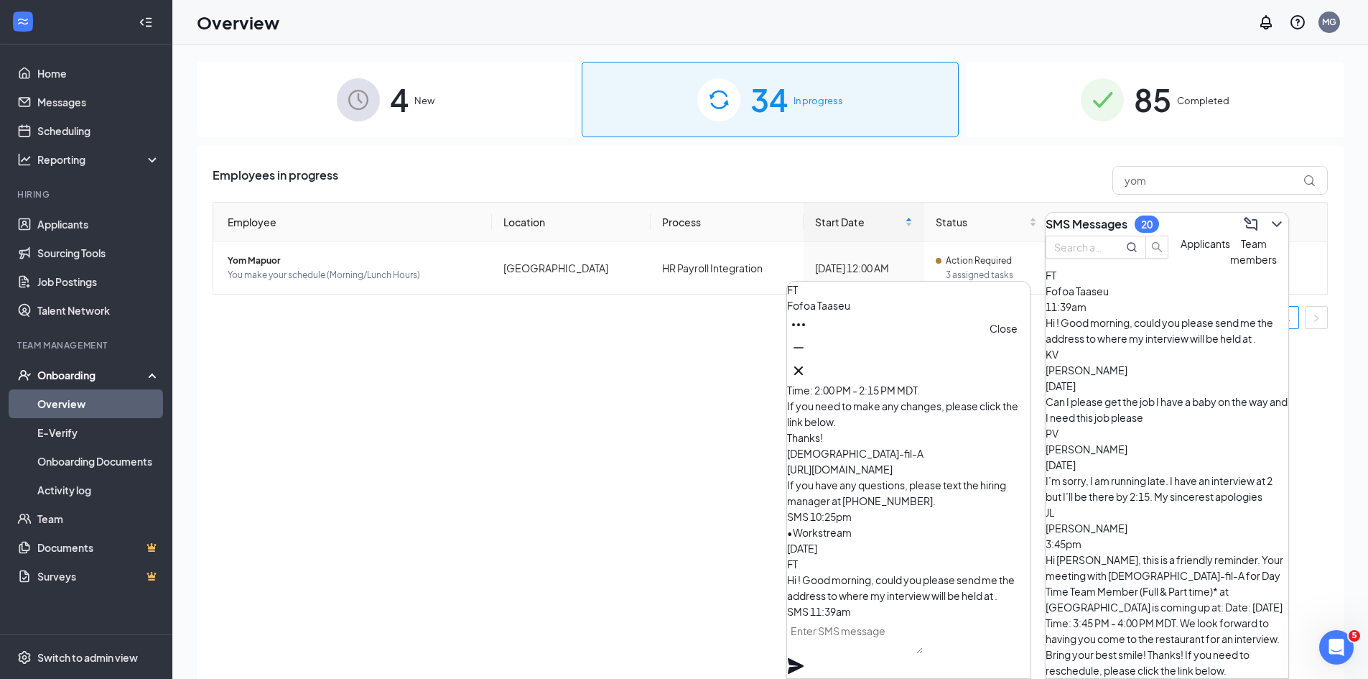
click at [807, 370] on icon "Cross" at bounding box center [798, 370] width 17 height 17
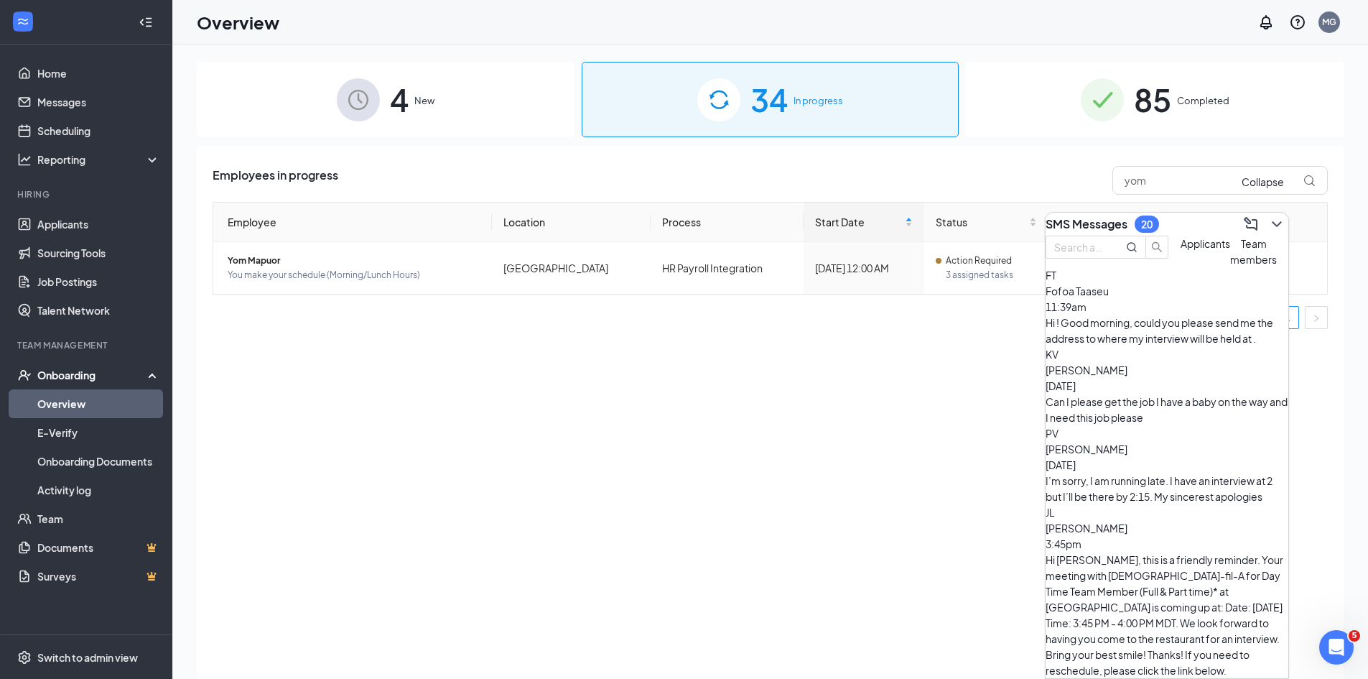
click at [1268, 223] on icon "ChevronDown" at bounding box center [1276, 223] width 17 height 17
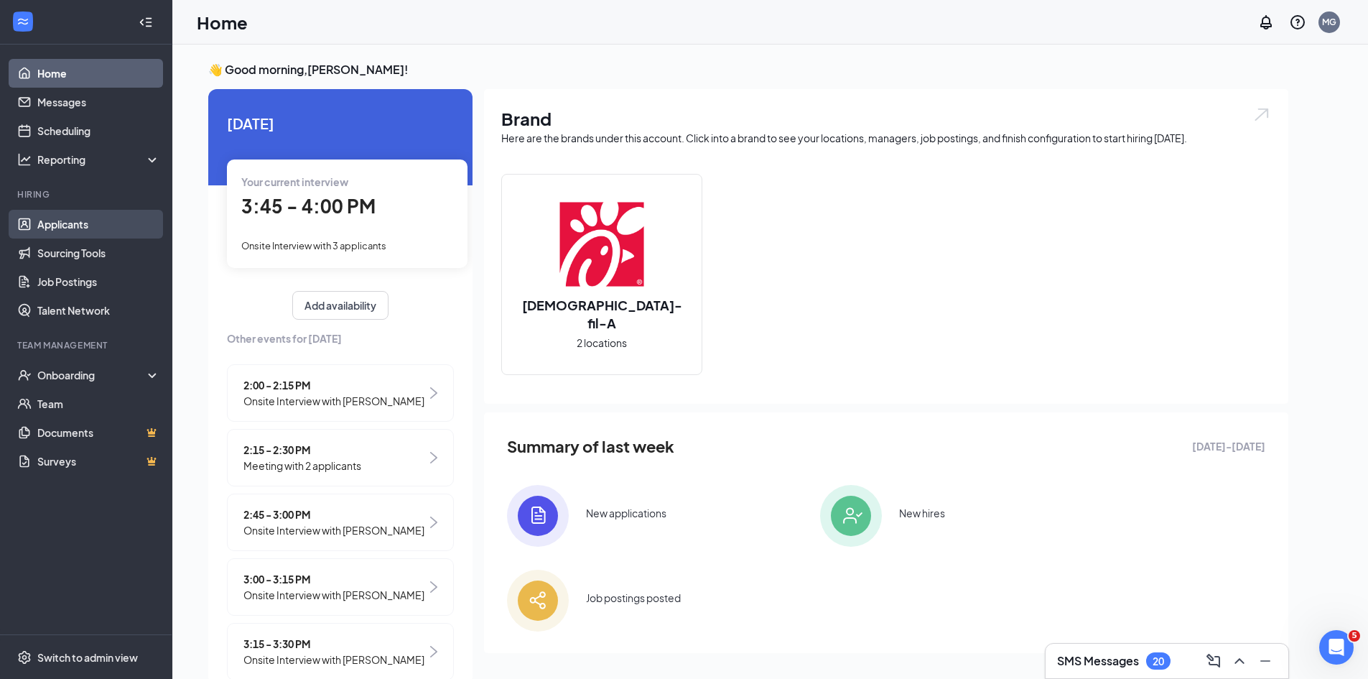
click at [72, 217] on link "Applicants" at bounding box center [98, 224] width 123 height 29
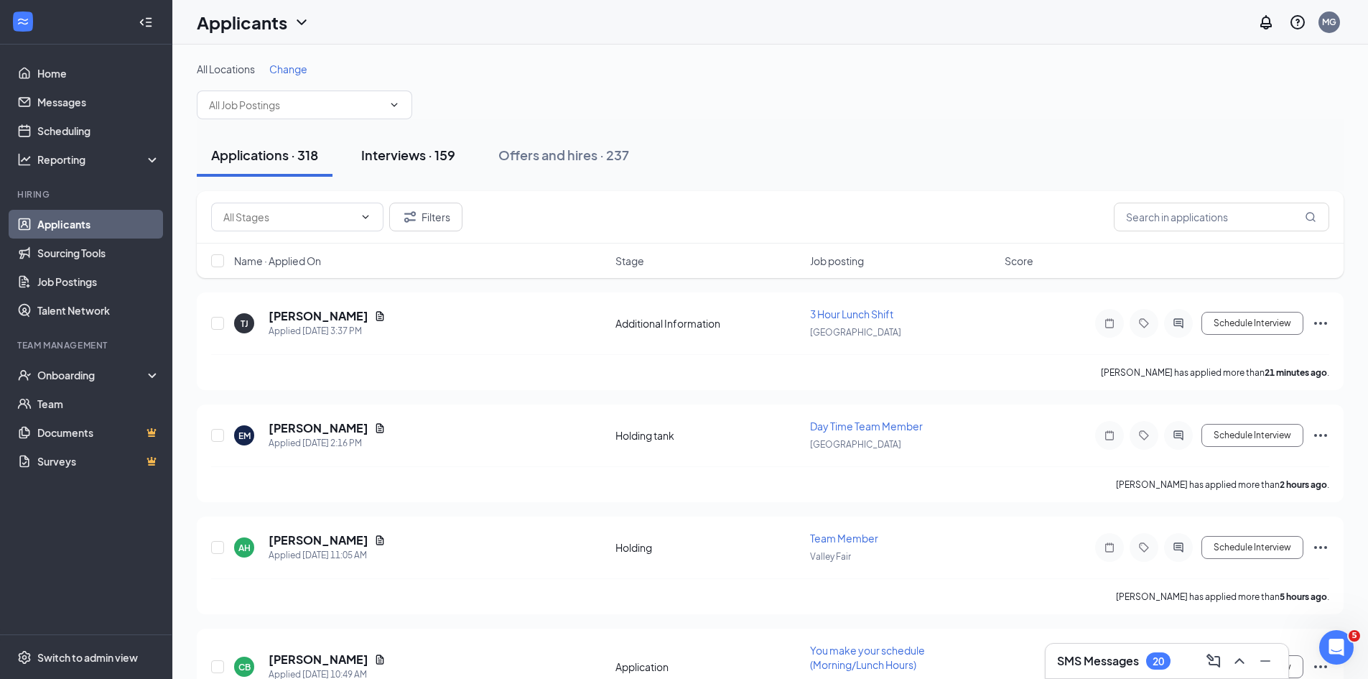
click at [412, 141] on button "Interviews · 159" at bounding box center [408, 155] width 123 height 43
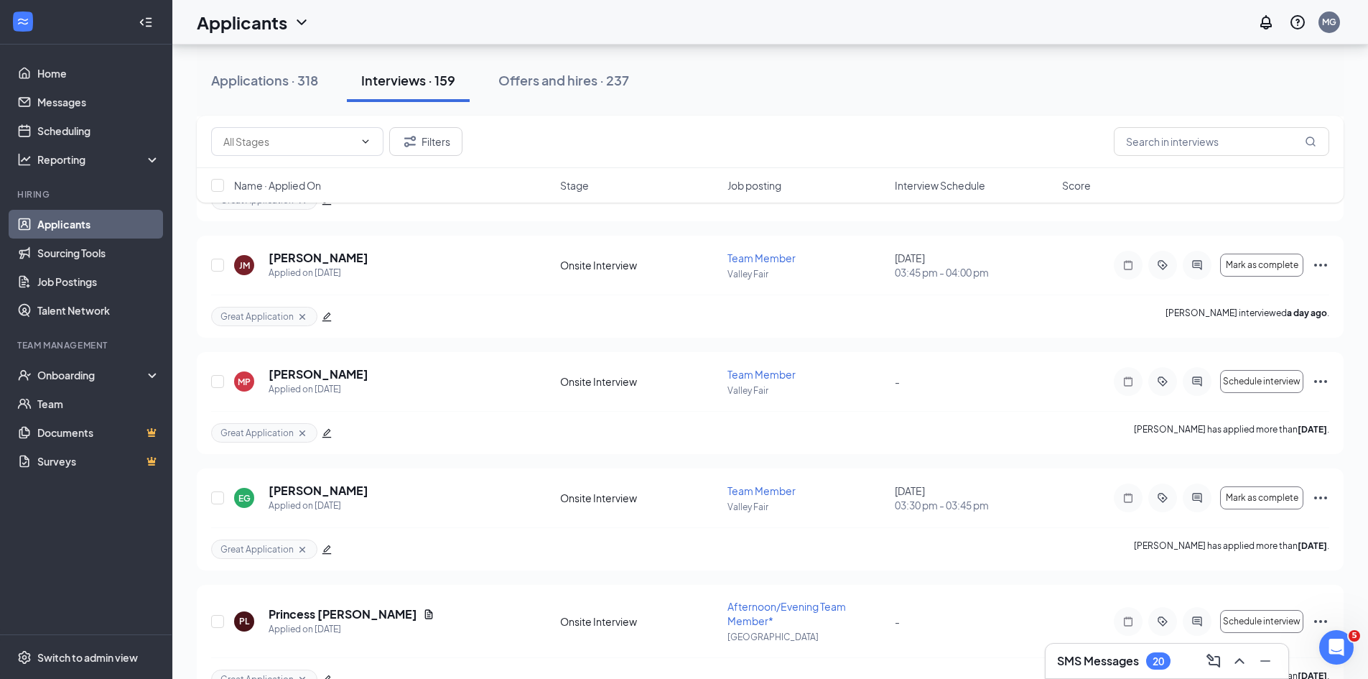
scroll to position [2729, 0]
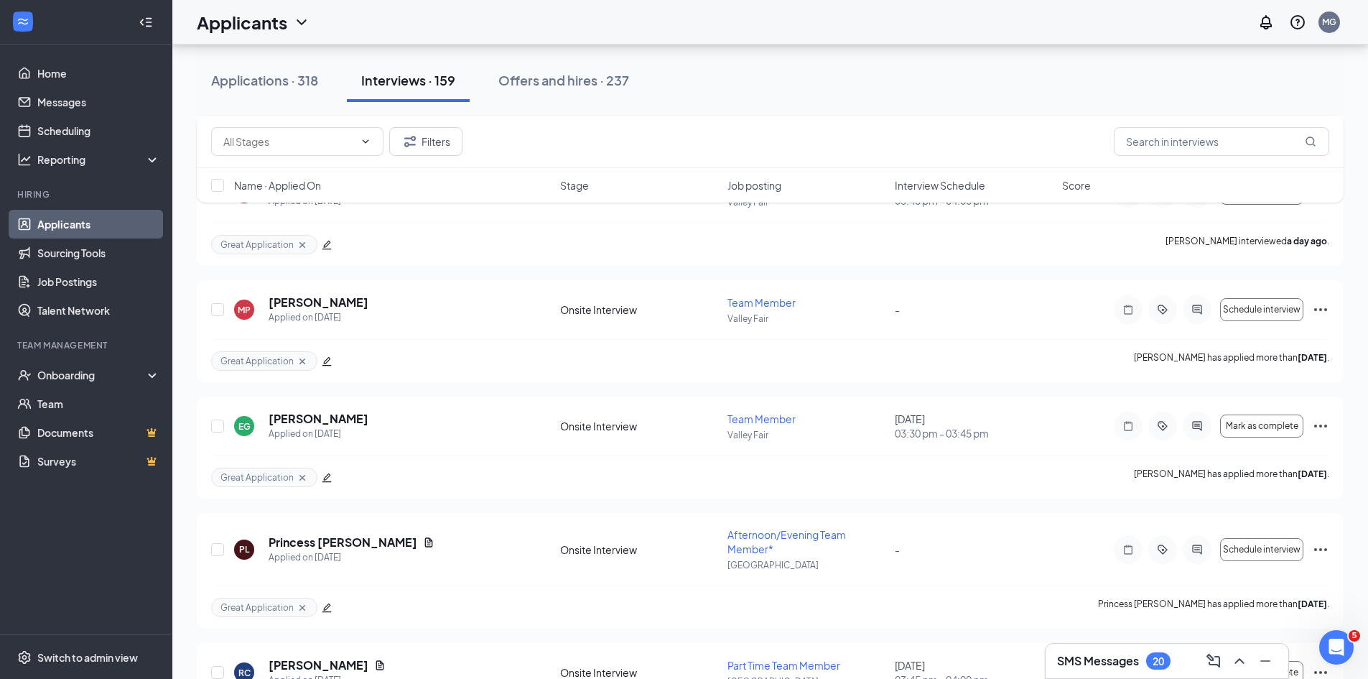
click at [971, 190] on span "Interview Schedule" at bounding box center [940, 185] width 90 height 14
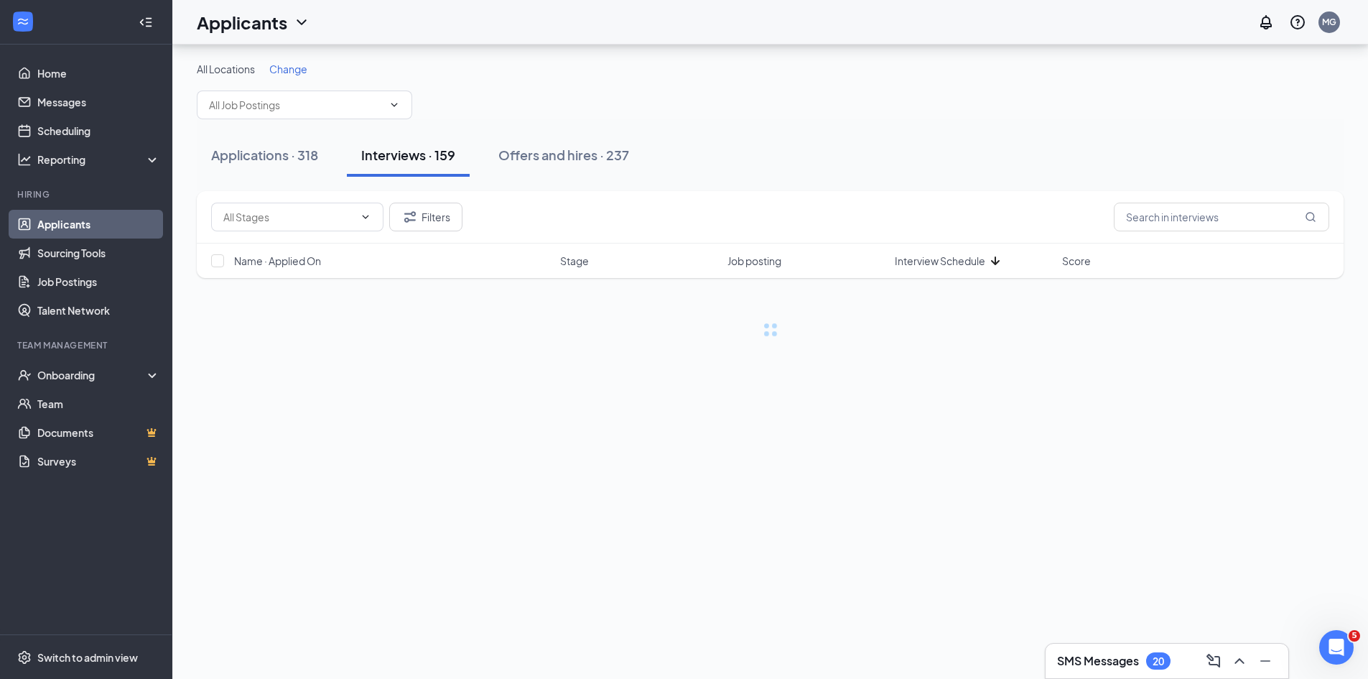
scroll to position [0, 0]
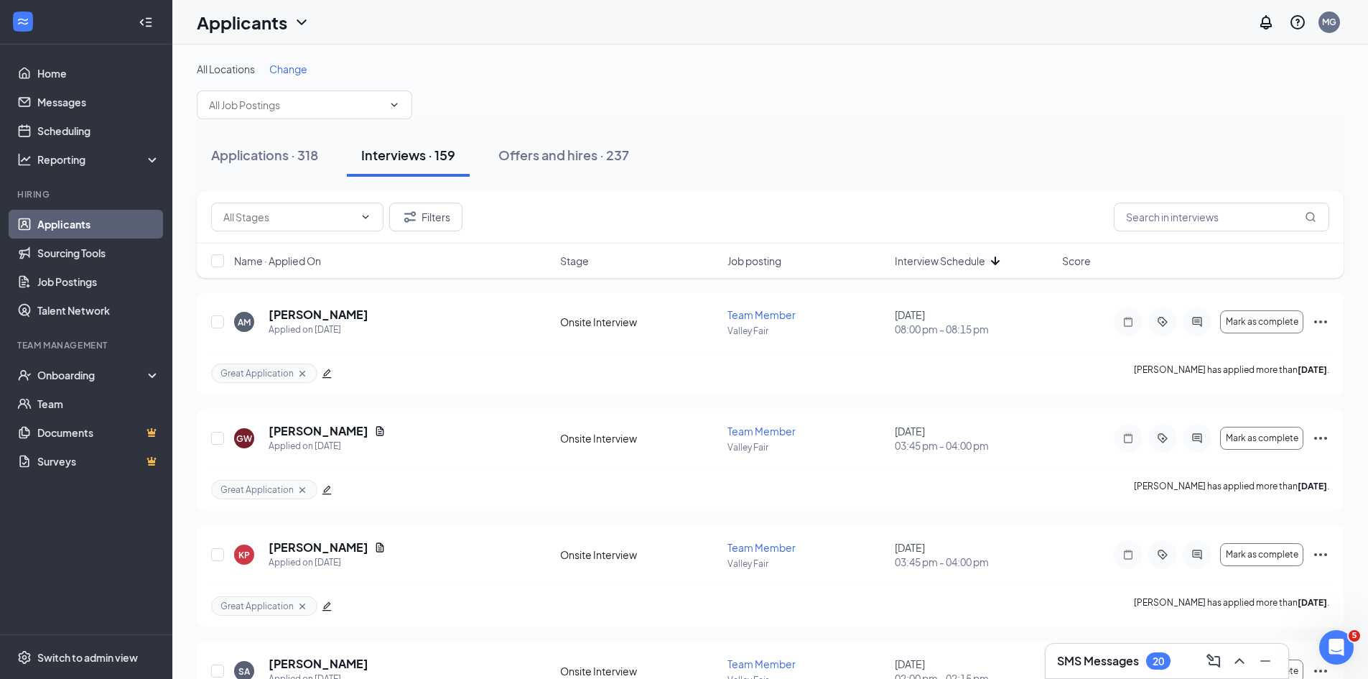
click at [963, 261] on span "Interview Schedule" at bounding box center [940, 260] width 90 height 14
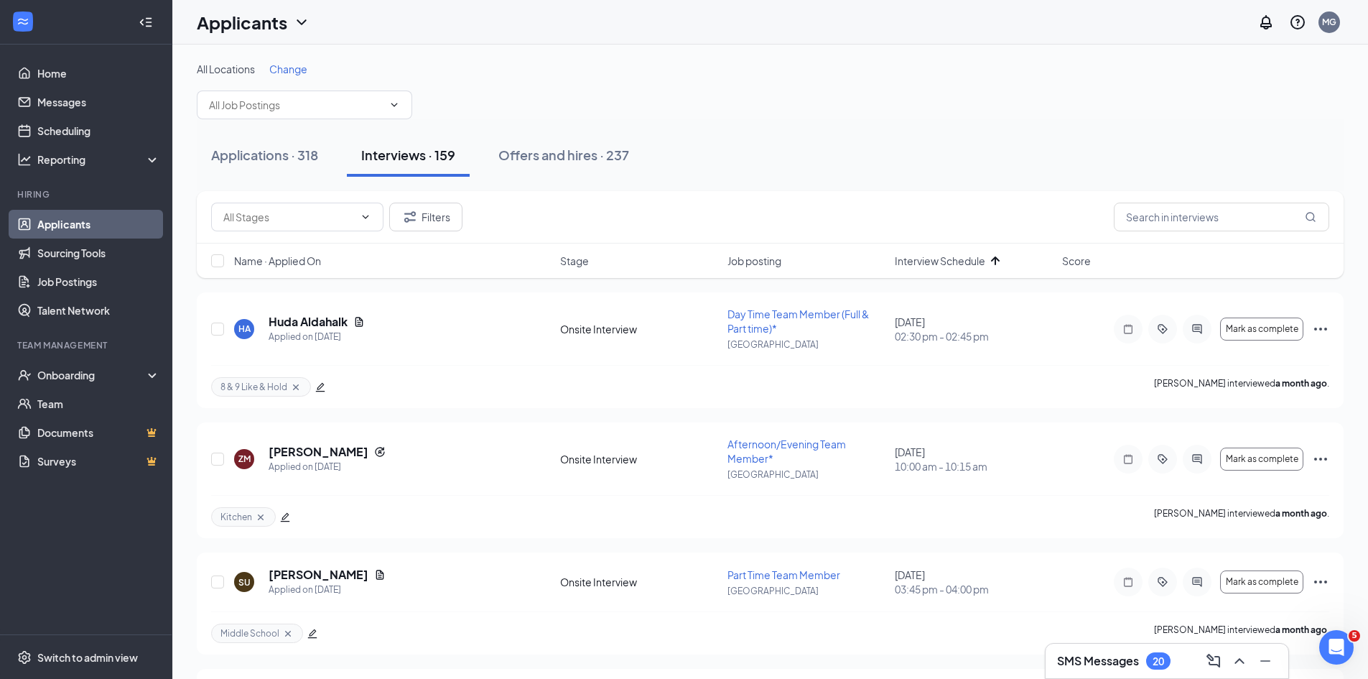
click at [933, 253] on span "Interview Schedule" at bounding box center [940, 260] width 90 height 14
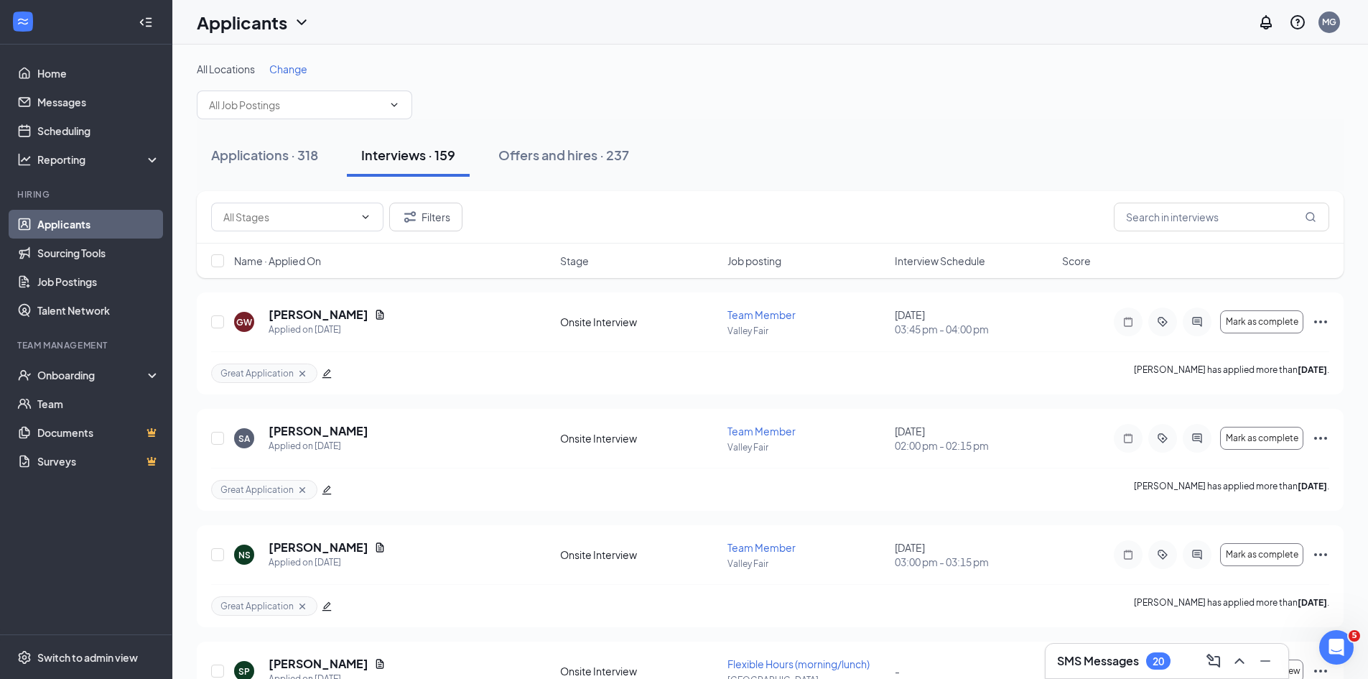
scroll to position [72, 0]
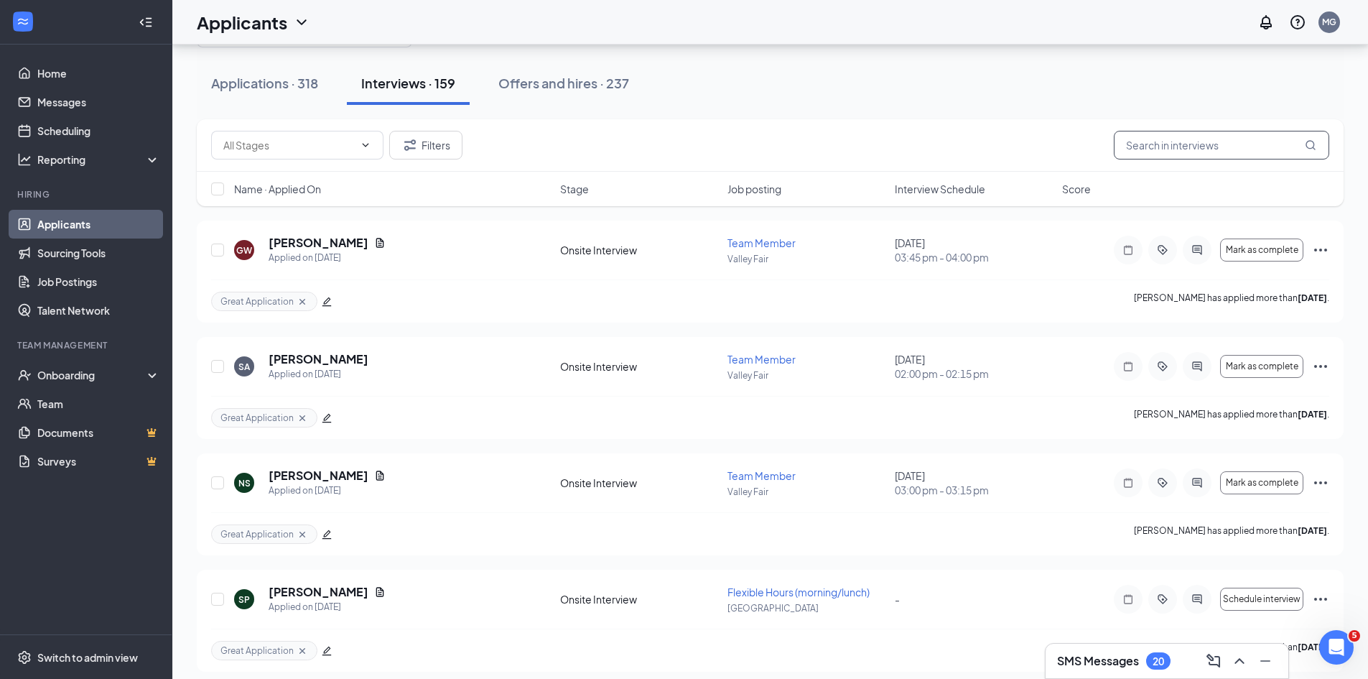
click at [1168, 139] on input "text" at bounding box center [1221, 145] width 215 height 29
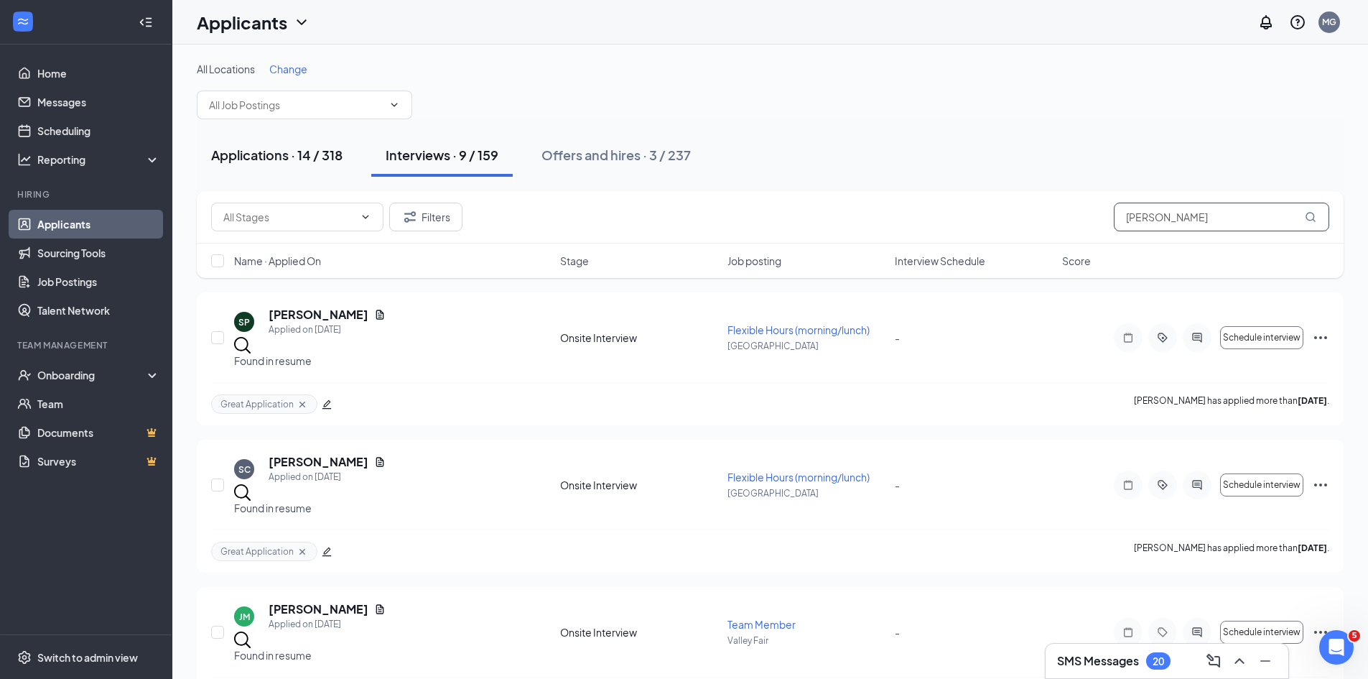
type input "tena"
click at [296, 159] on div "Applications · 14 / 318" at bounding box center [276, 155] width 131 height 18
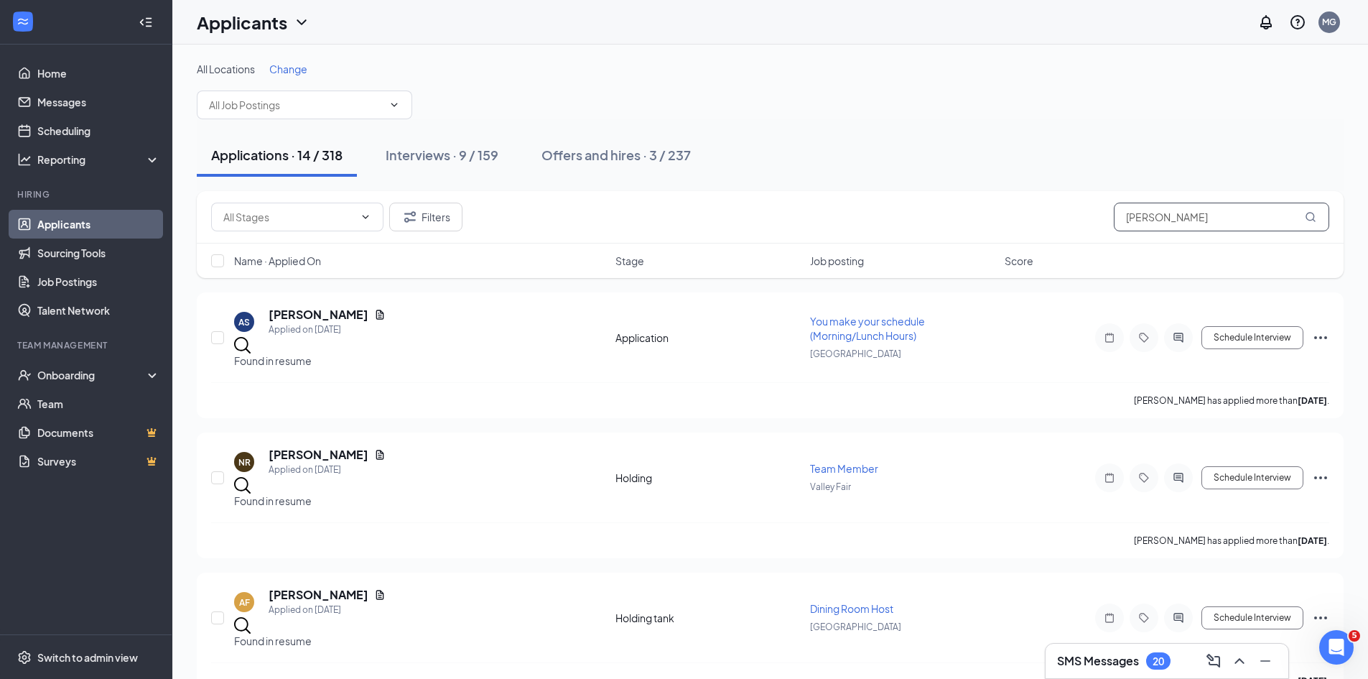
click at [1176, 218] on input "tena" at bounding box center [1221, 216] width 215 height 29
type input "t"
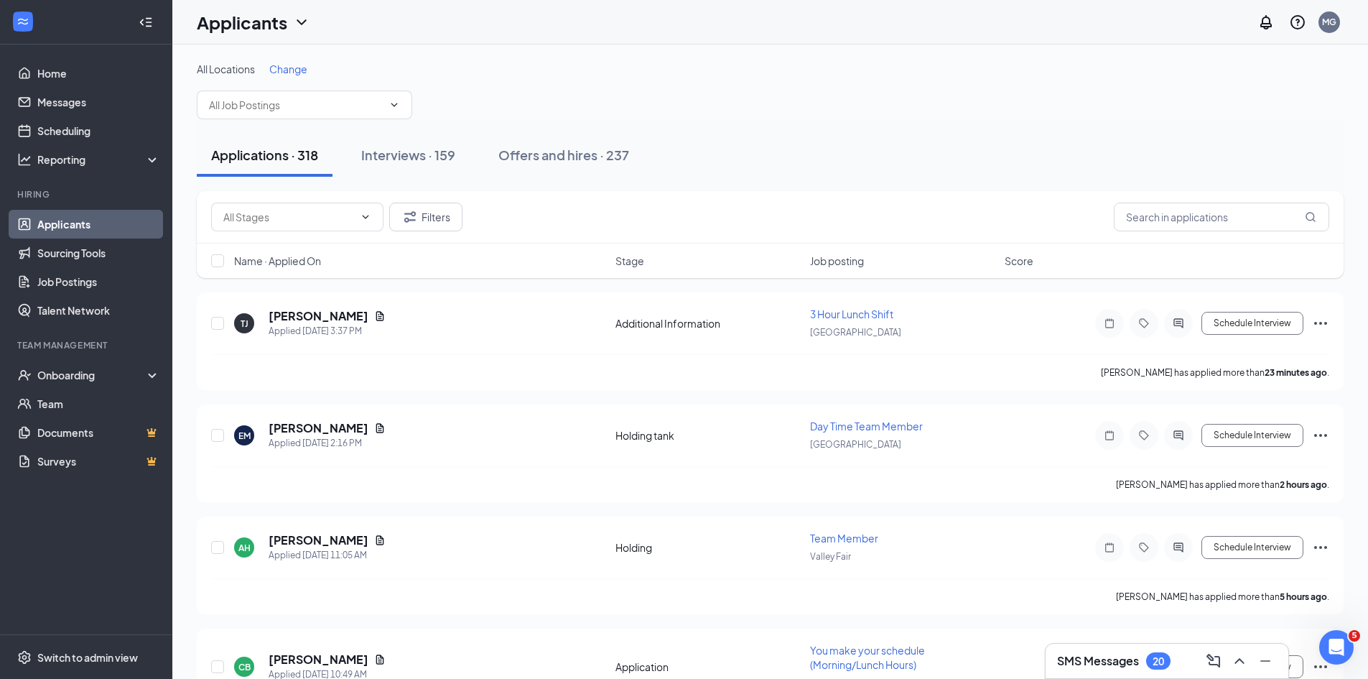
click at [1212, 248] on div "Name · Applied On Stage Job posting Score" at bounding box center [770, 260] width 1147 height 34
click at [1201, 218] on input "text" at bounding box center [1221, 216] width 215 height 29
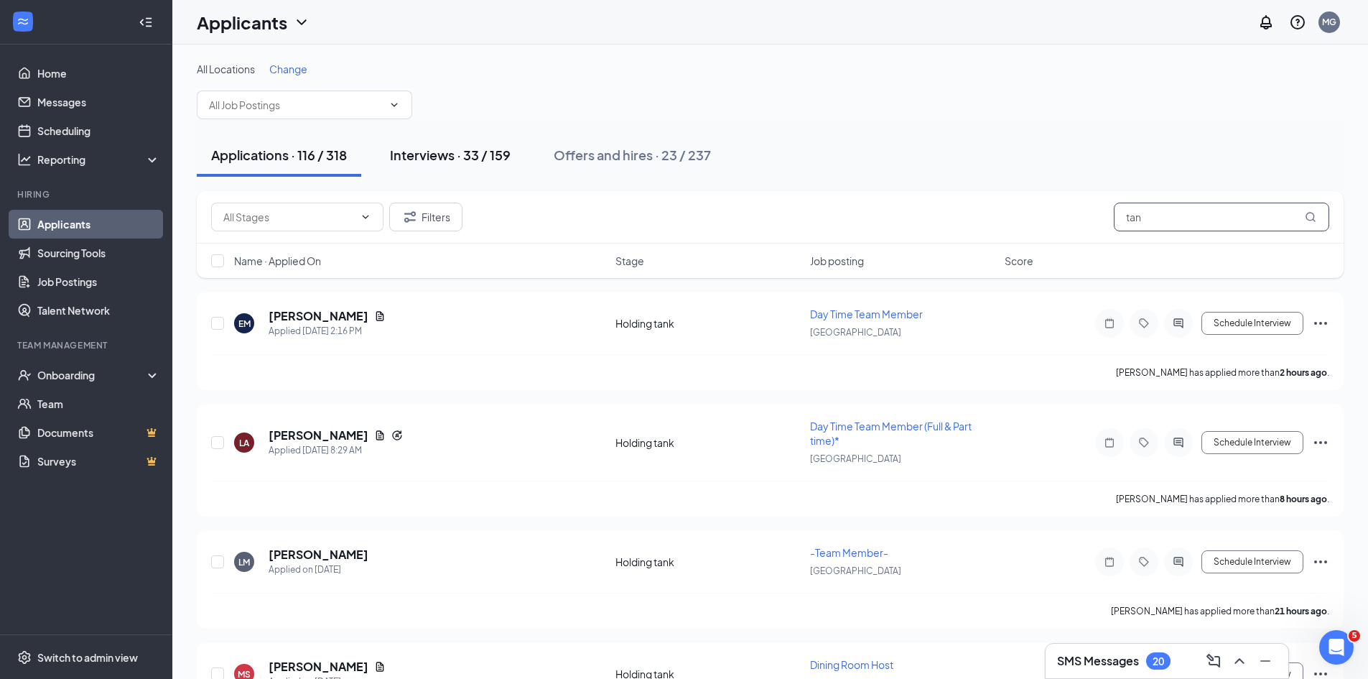
type input "tan"
click at [411, 155] on div "Interviews · 33 / 159" at bounding box center [450, 155] width 121 height 18
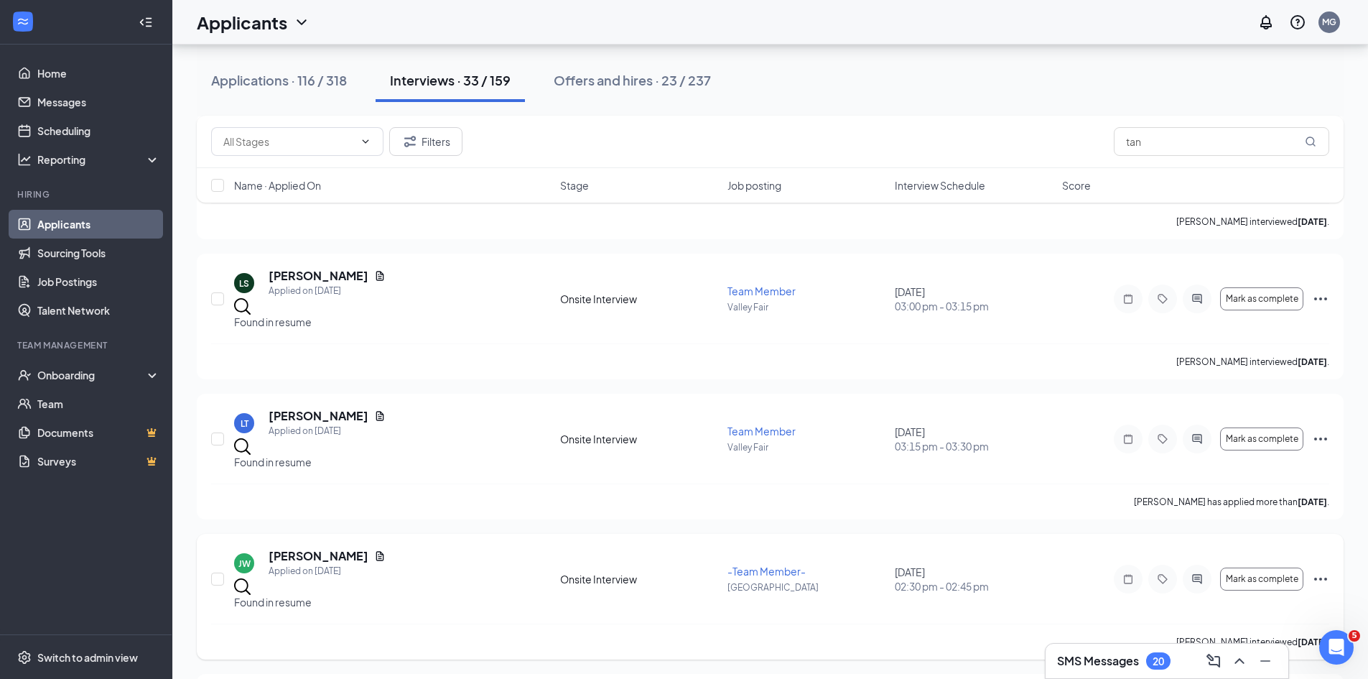
scroll to position [1939, 0]
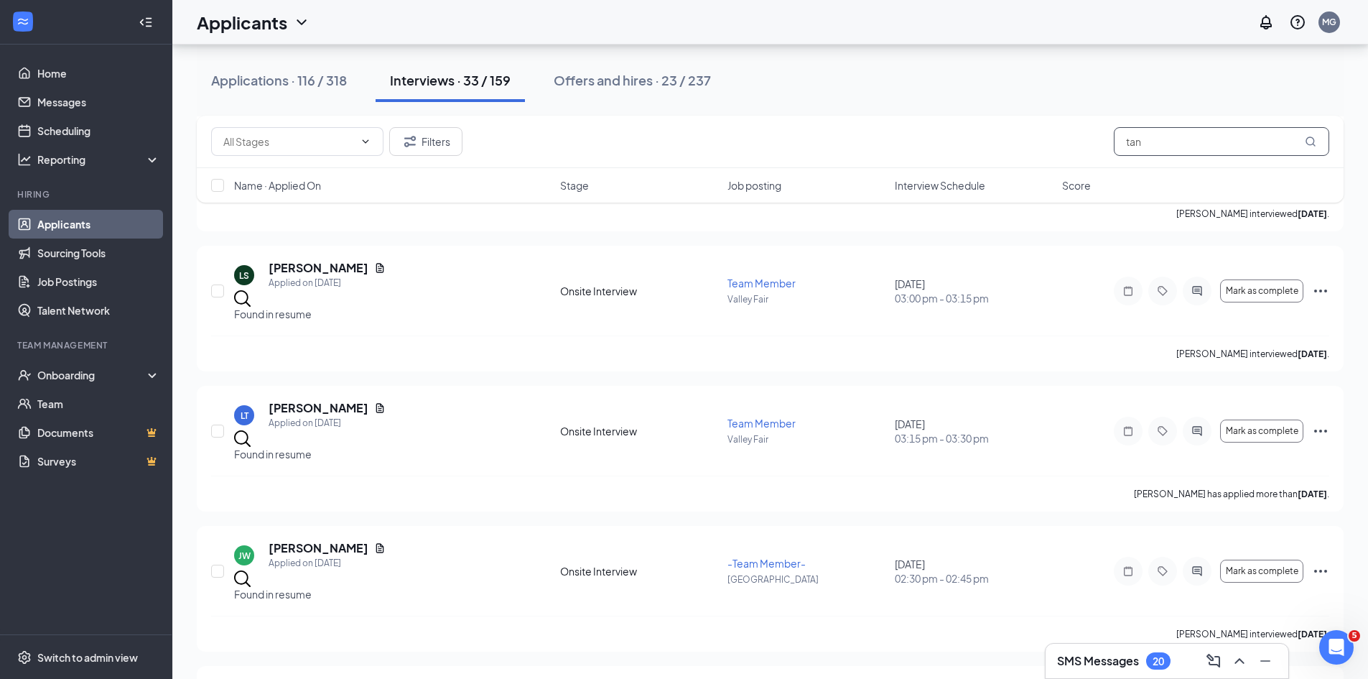
drag, startPoint x: 1176, startPoint y: 135, endPoint x: 941, endPoint y: 122, distance: 235.9
click at [956, 123] on div "Filters tan" at bounding box center [770, 142] width 1147 height 52
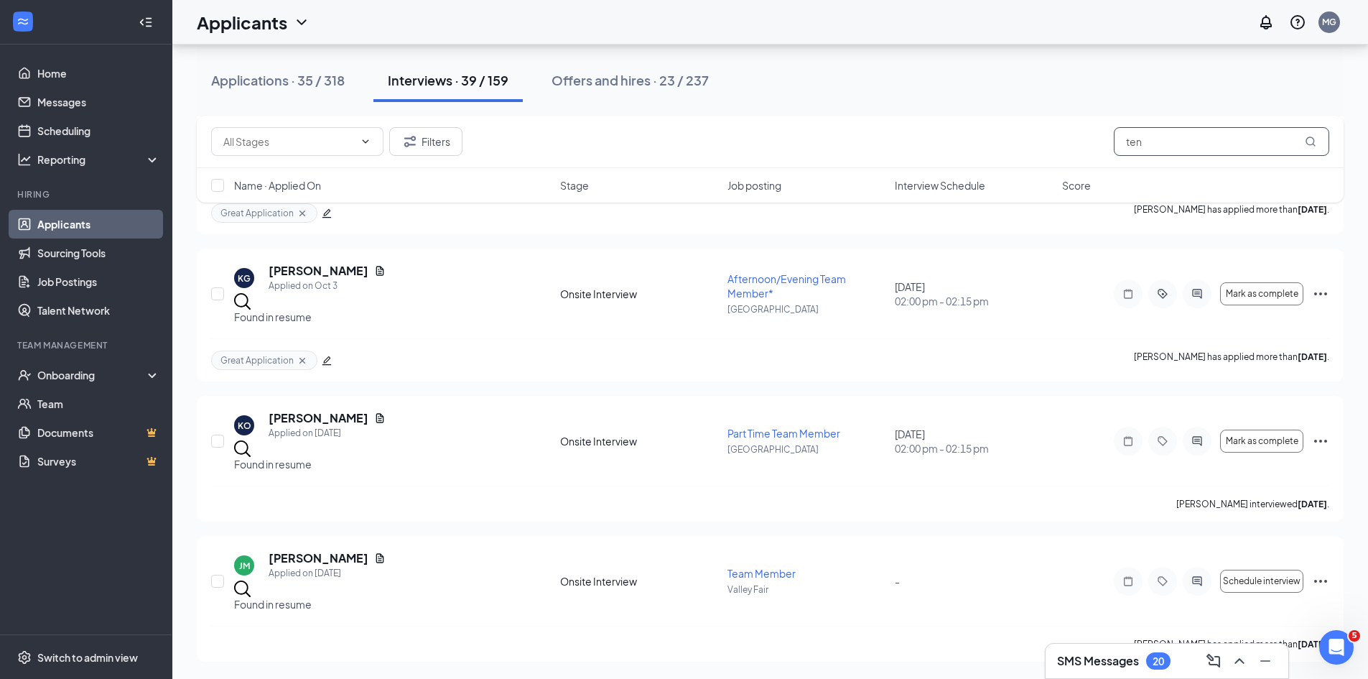
scroll to position [966, 0]
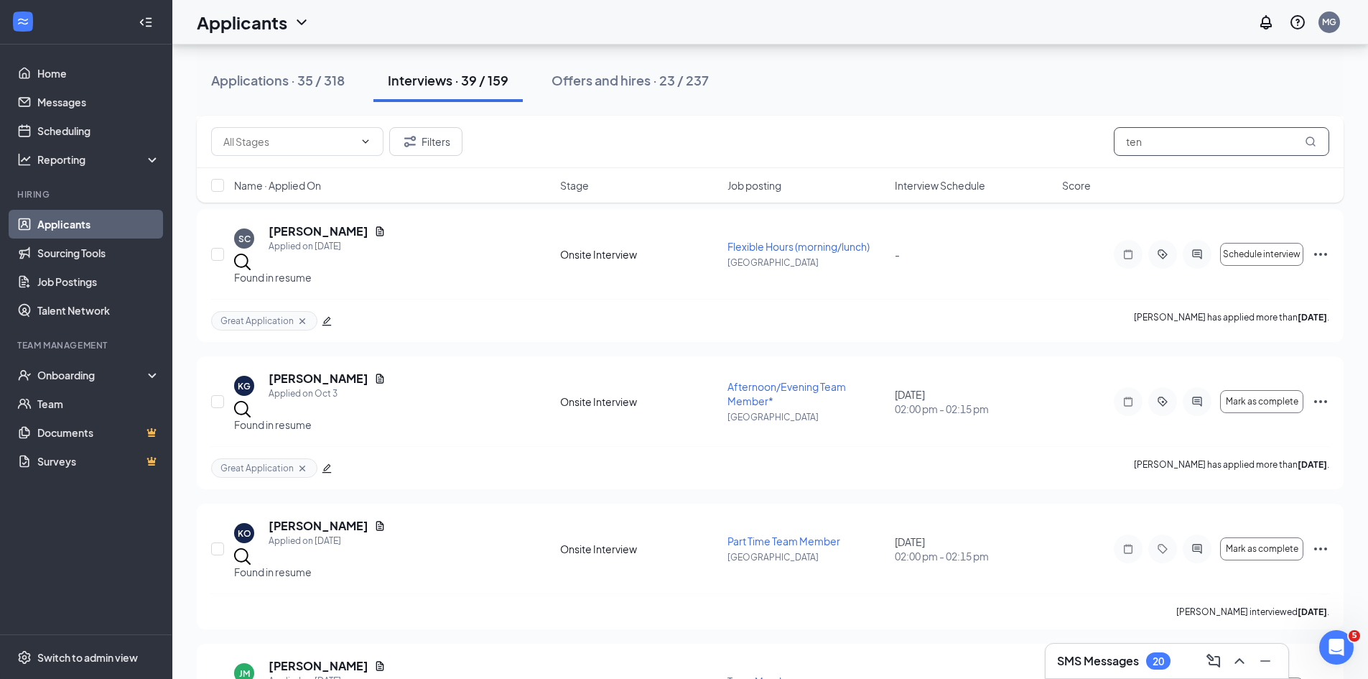
type input "ten"
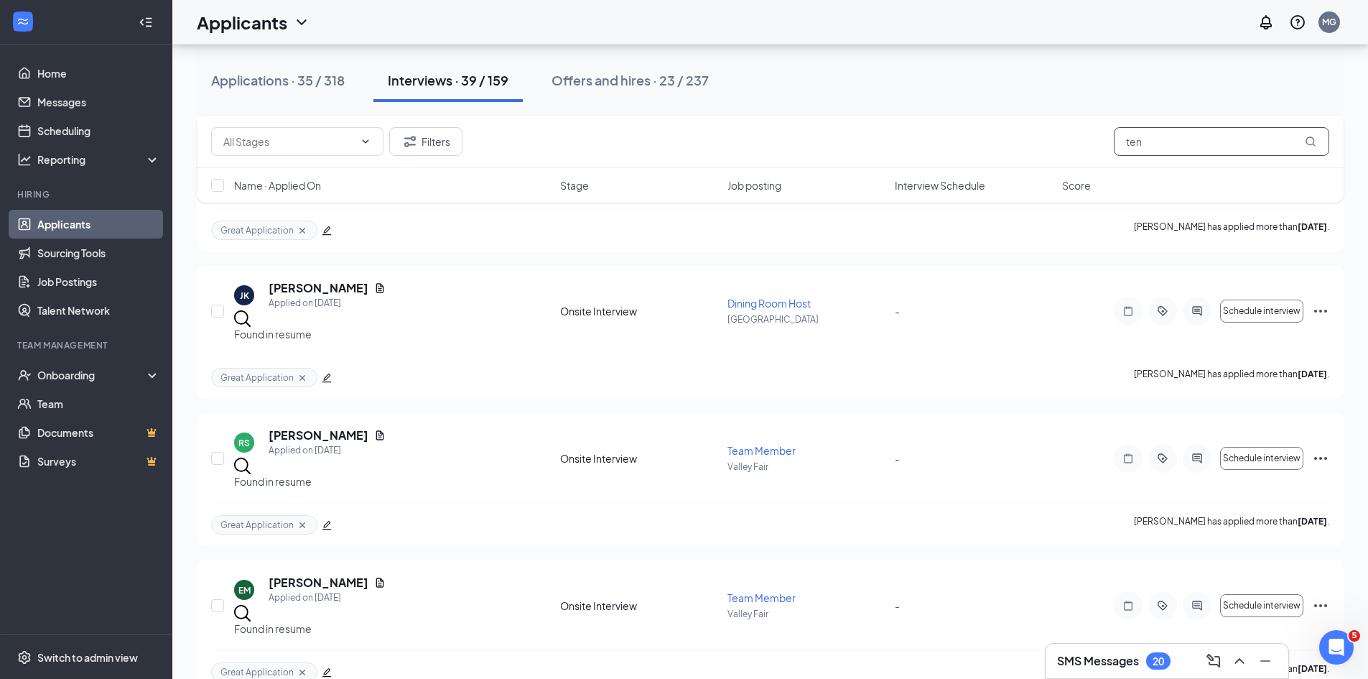
scroll to position [2011, 0]
